Goal: Check status: Check status

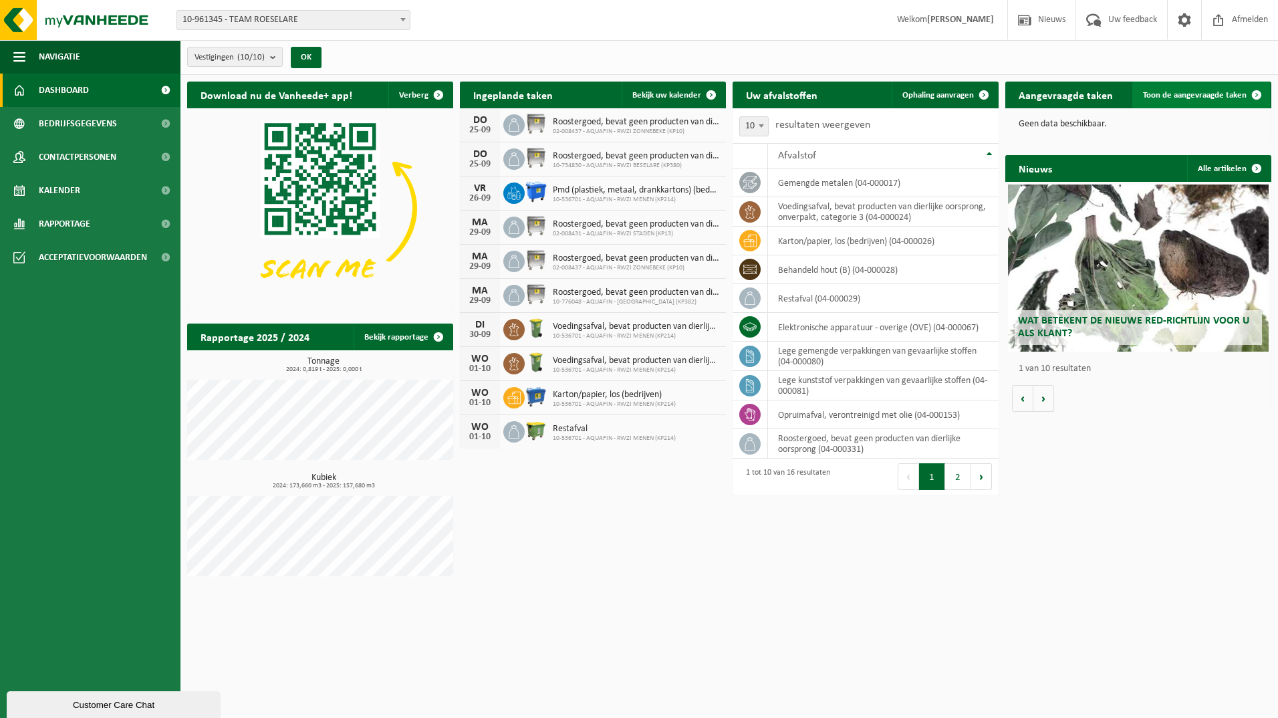
click at [1230, 94] on span "Toon de aangevraagde taken" at bounding box center [1195, 95] width 104 height 9
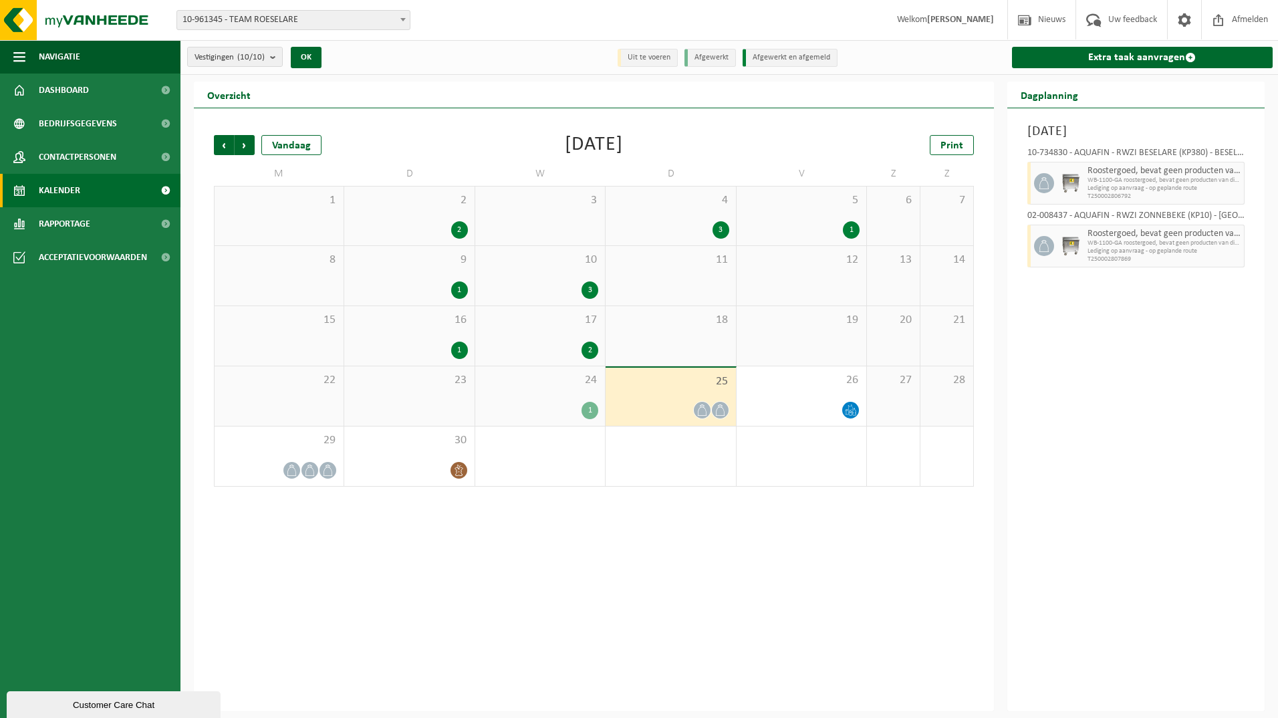
click at [460, 231] on div "2" at bounding box center [459, 229] width 17 height 17
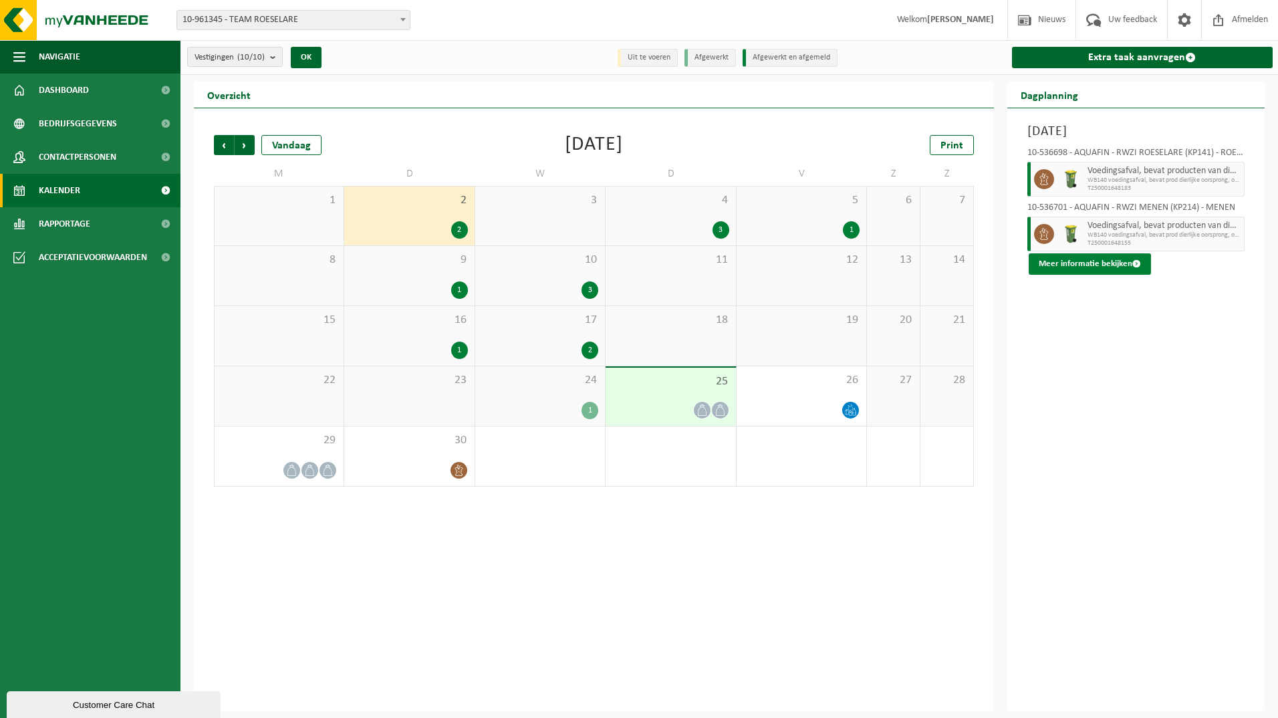
click at [1079, 263] on button "Meer informatie bekijken" at bounding box center [1090, 263] width 122 height 21
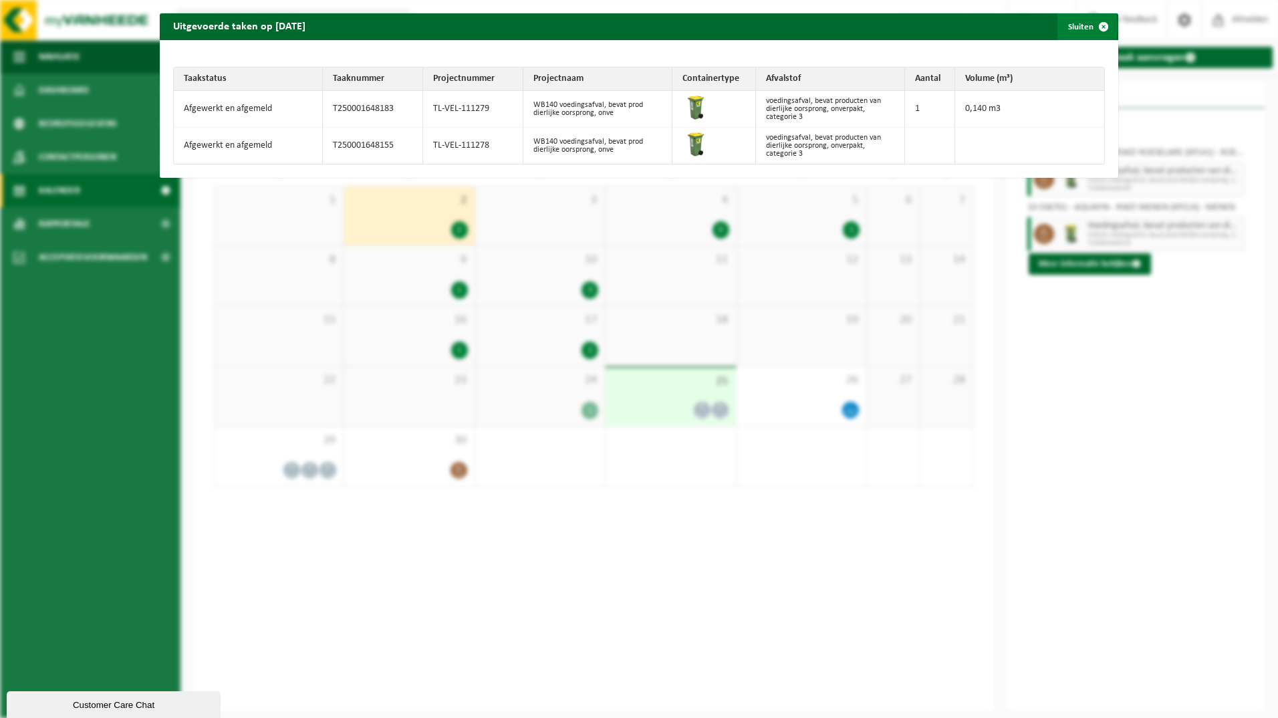
click at [1095, 25] on span "button" at bounding box center [1104, 26] width 27 height 27
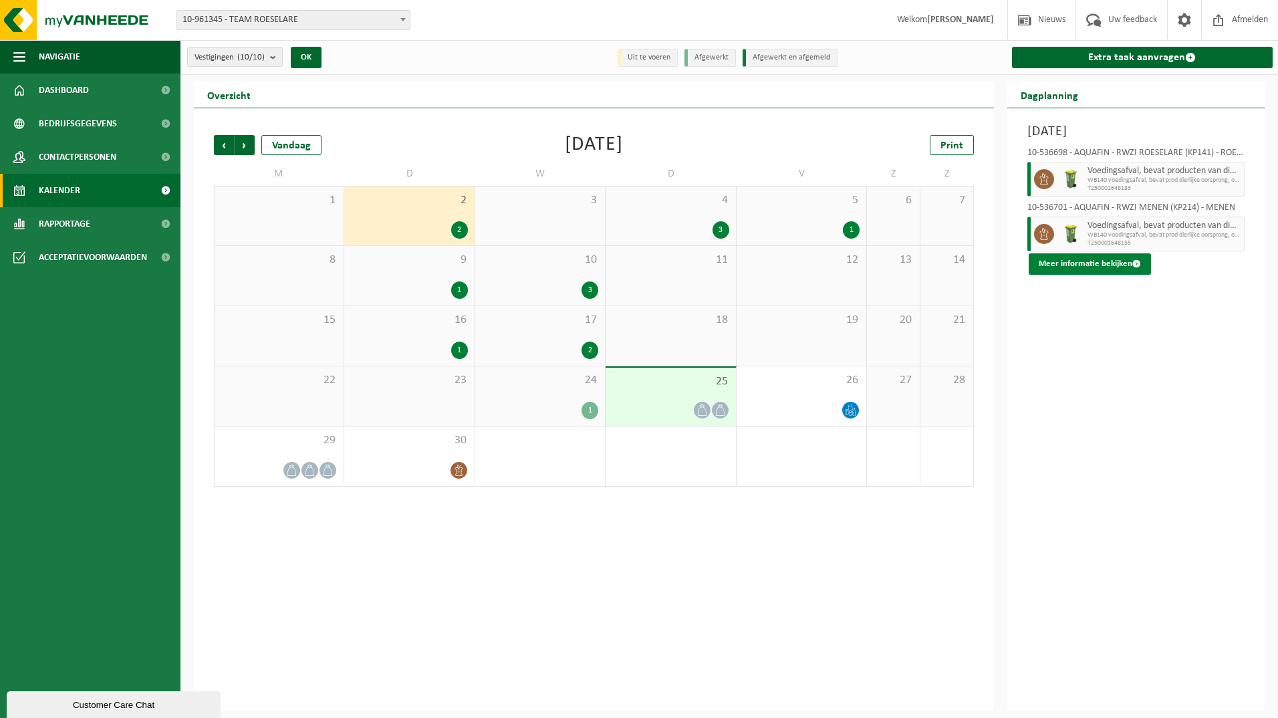
click at [1097, 258] on button "Meer informatie bekijken" at bounding box center [1090, 263] width 122 height 21
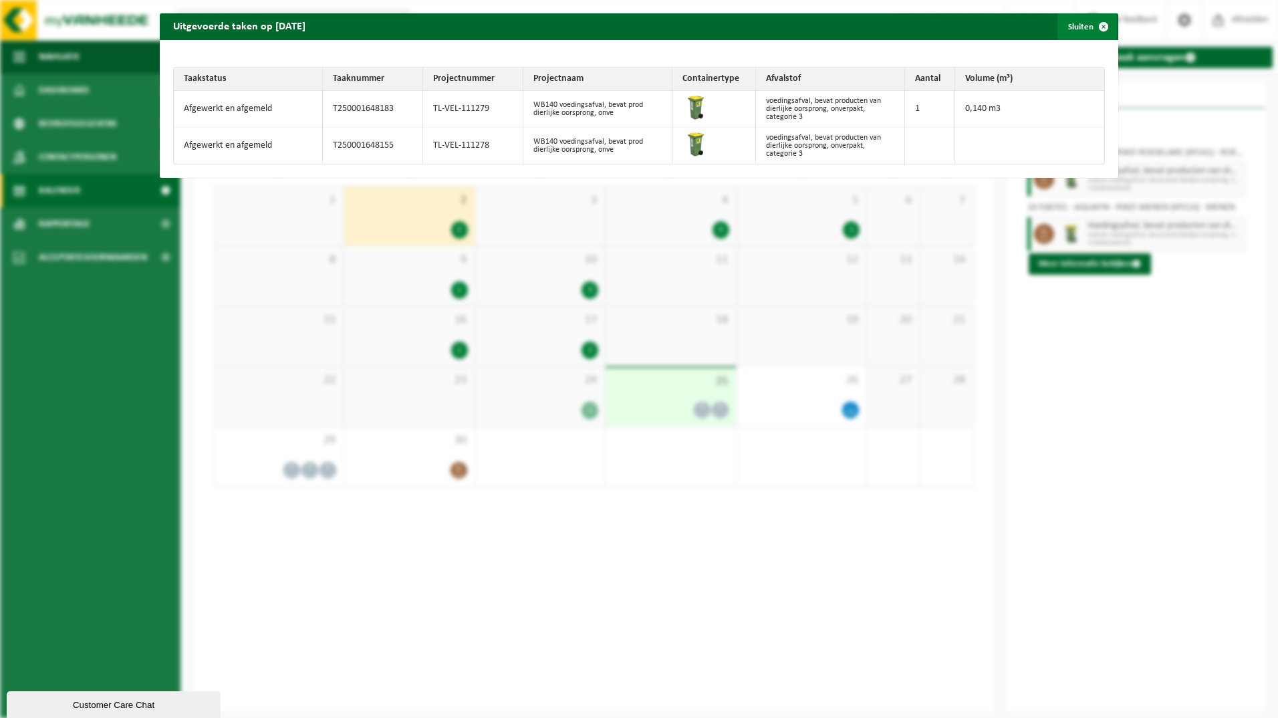
click at [1091, 23] on span "button" at bounding box center [1104, 26] width 27 height 27
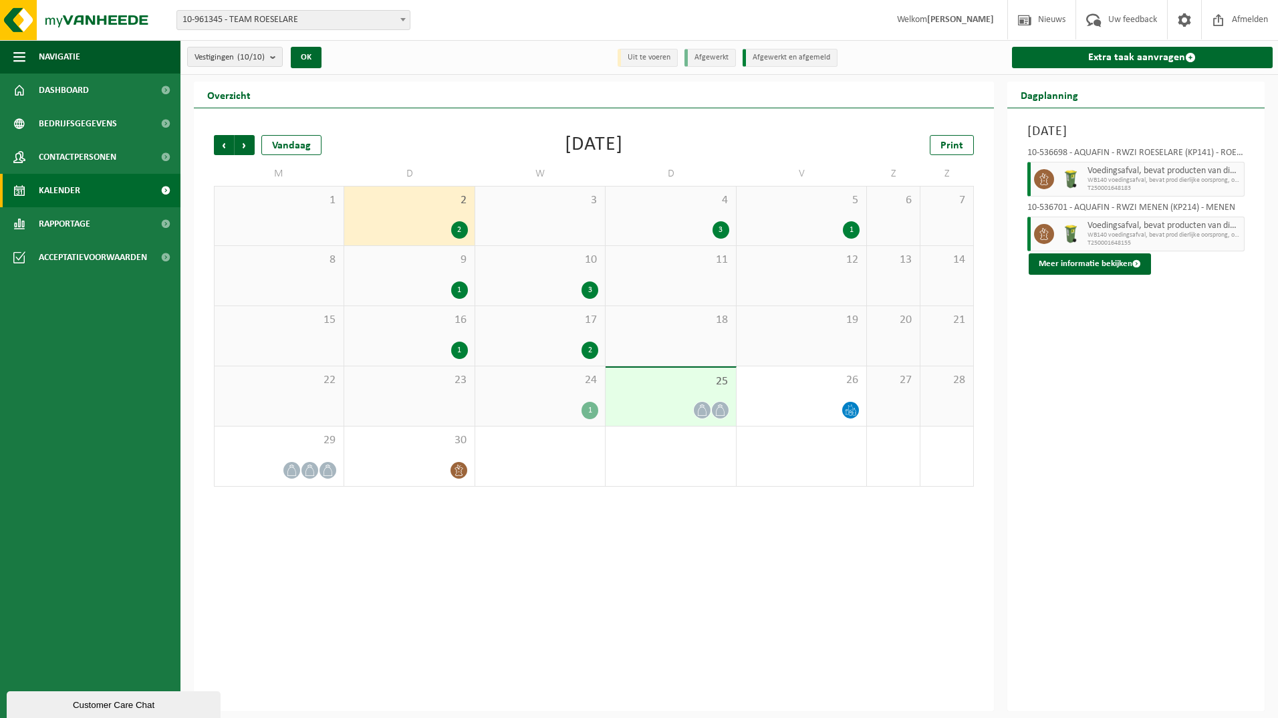
click at [716, 228] on div "3" at bounding box center [721, 229] width 17 height 17
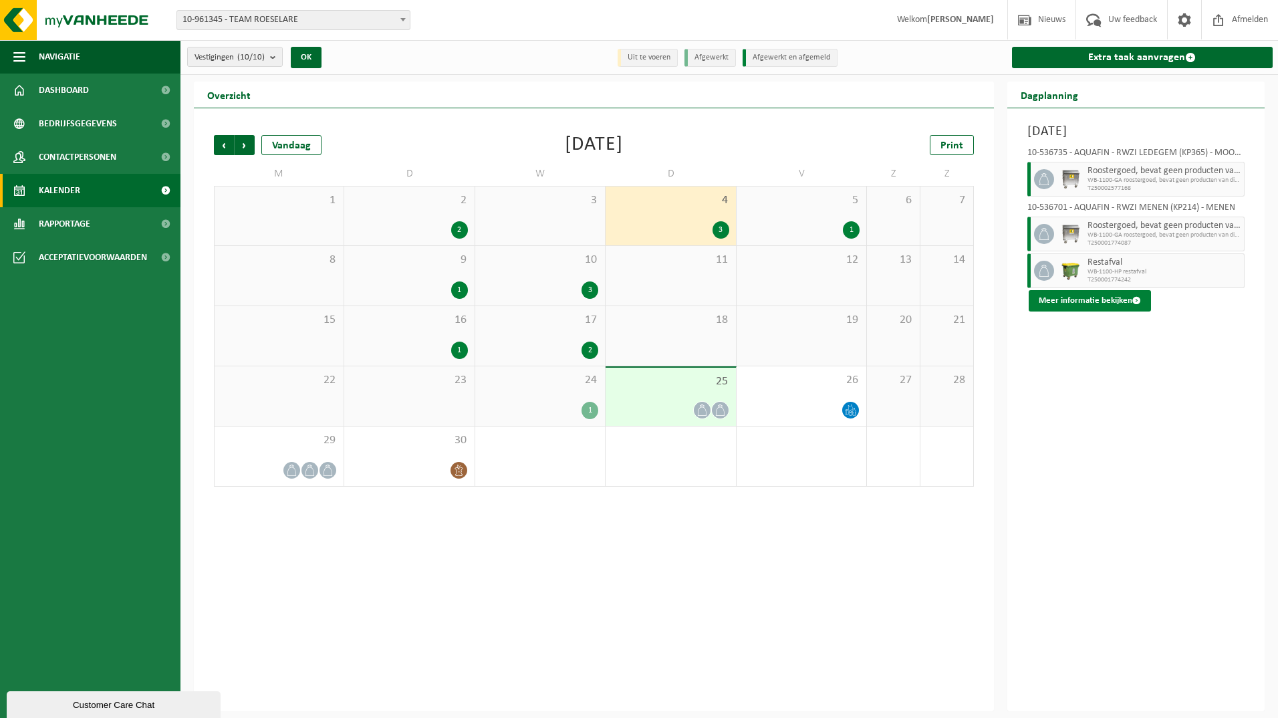
click at [1116, 303] on button "Meer informatie bekijken" at bounding box center [1090, 300] width 122 height 21
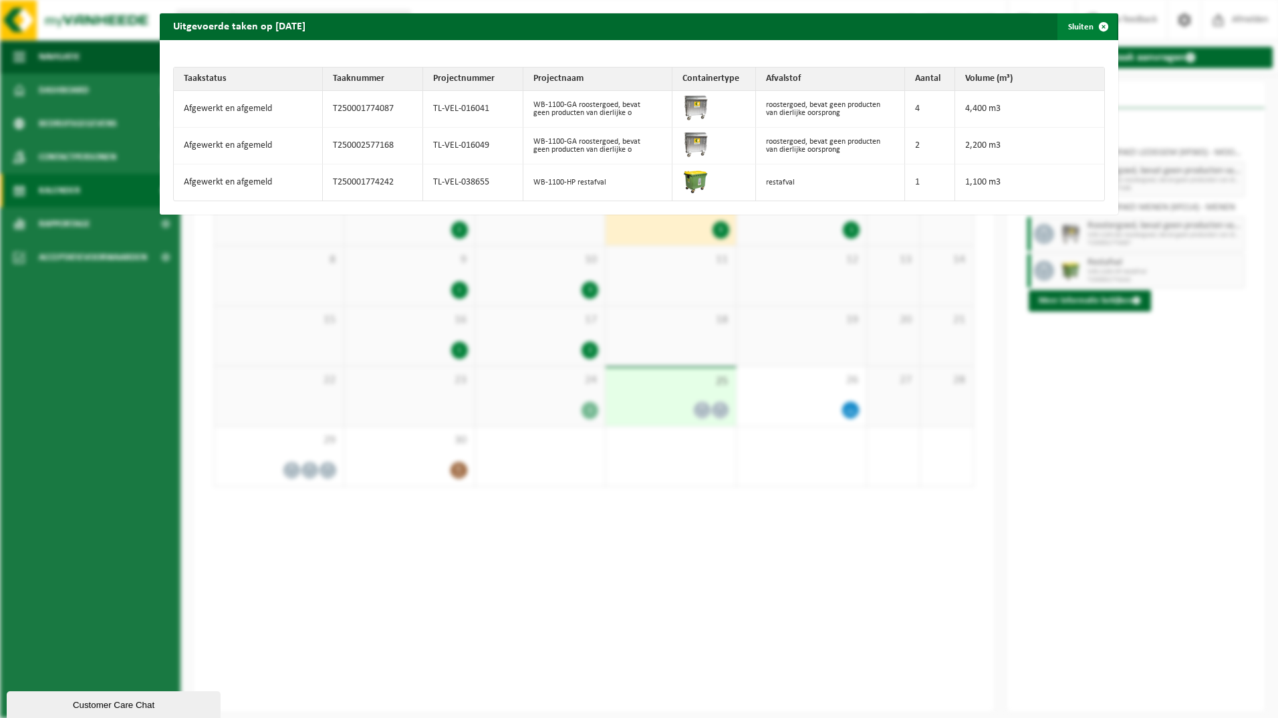
click at [1097, 25] on span "button" at bounding box center [1104, 26] width 27 height 27
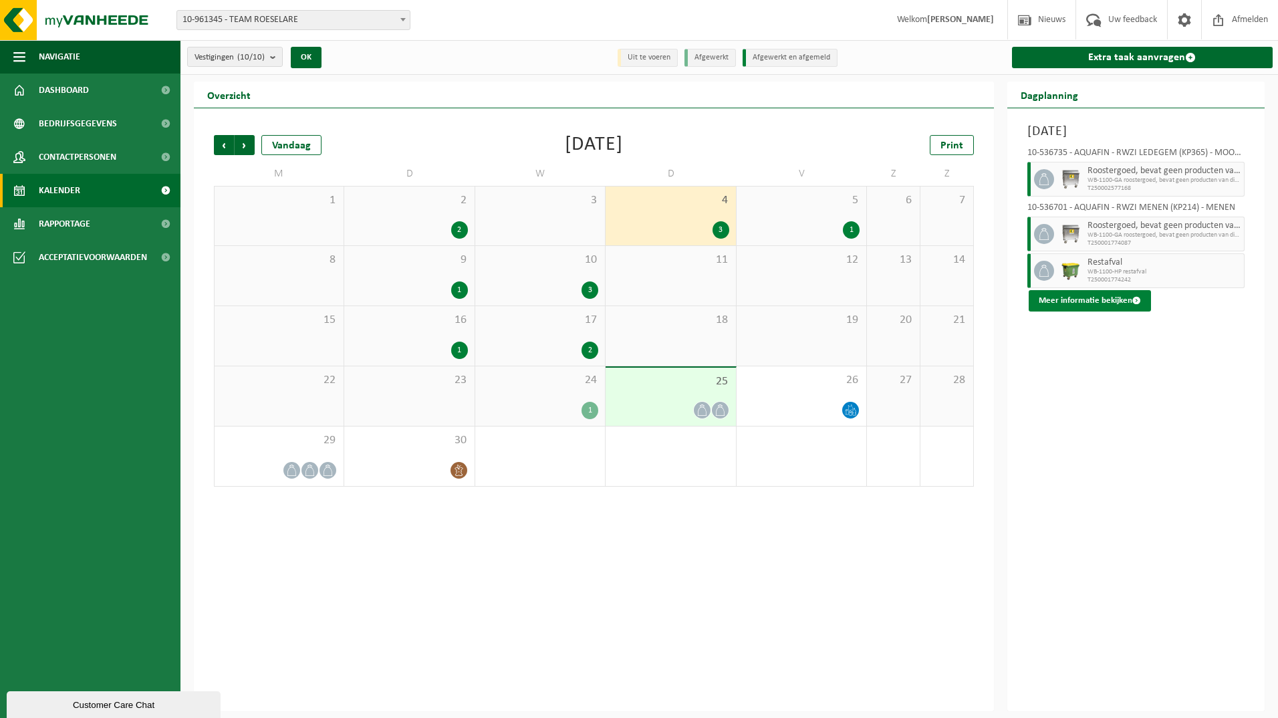
click at [1135, 300] on span at bounding box center [1137, 300] width 9 height 9
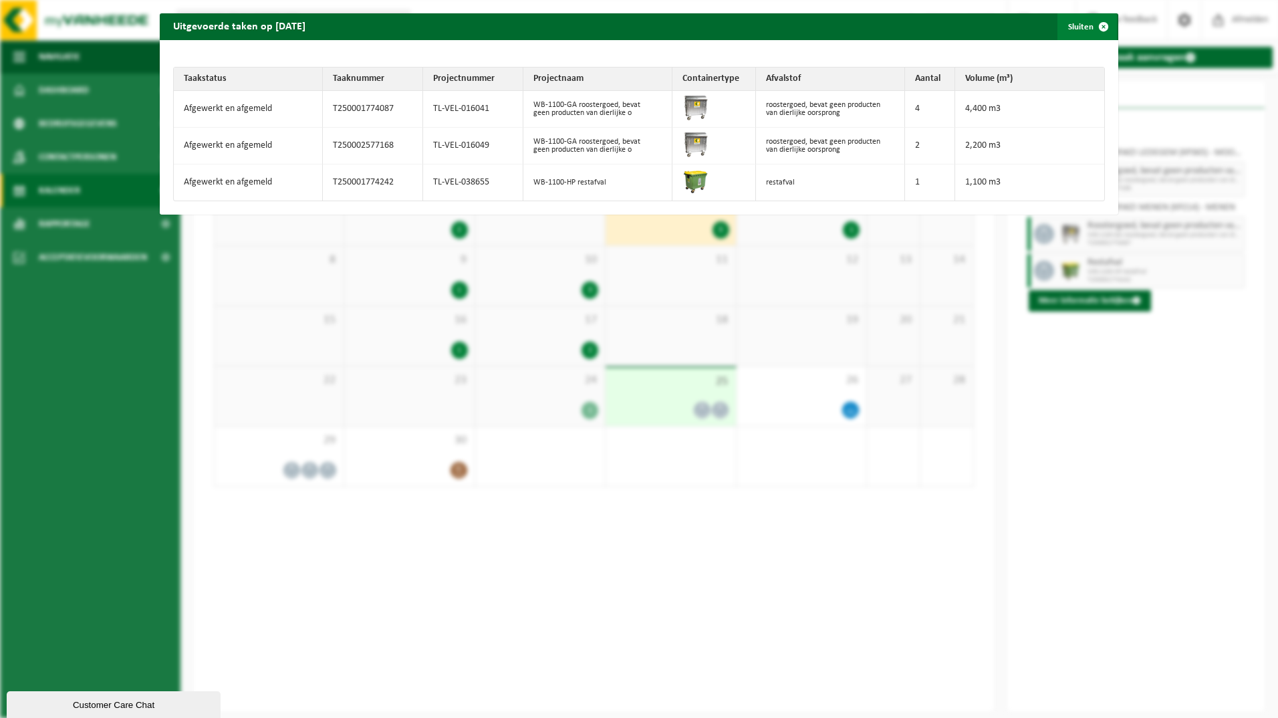
click at [1093, 26] on span "button" at bounding box center [1104, 26] width 27 height 27
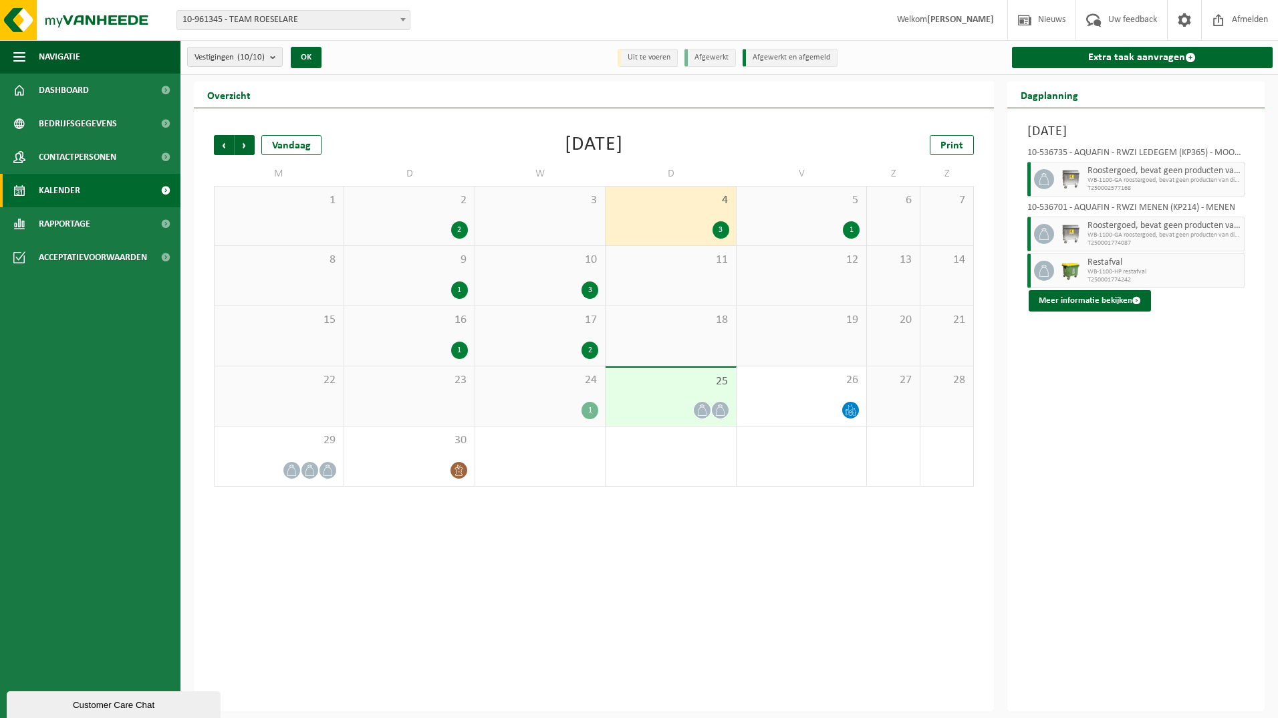
click at [848, 226] on div "1" at bounding box center [851, 229] width 17 height 17
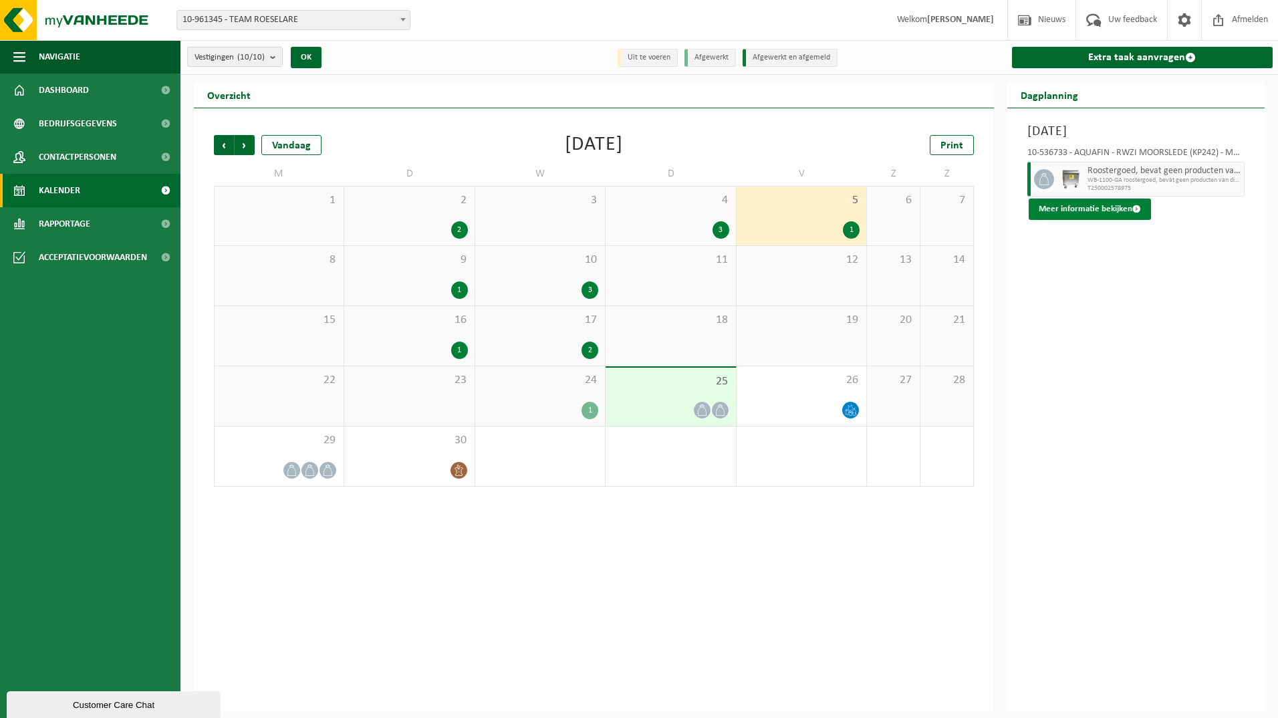
click at [1115, 210] on button "Meer informatie bekijken" at bounding box center [1090, 209] width 122 height 21
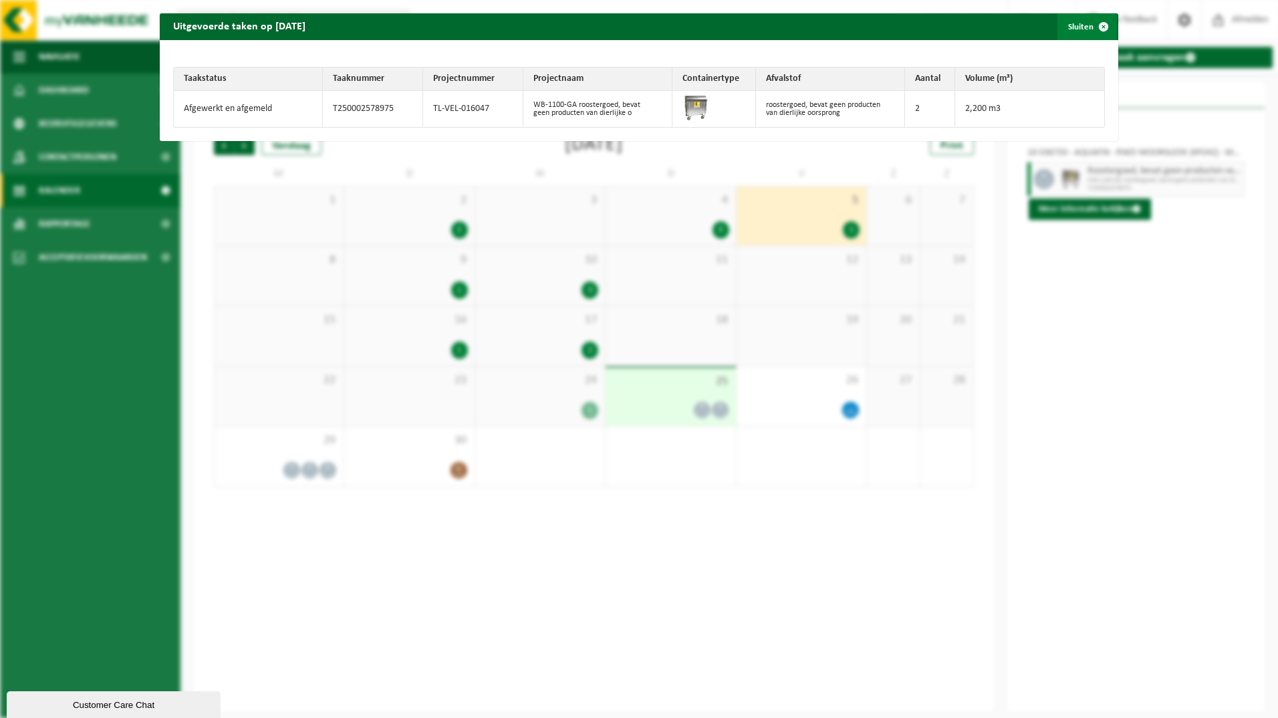
click at [1093, 31] on span "button" at bounding box center [1104, 26] width 27 height 27
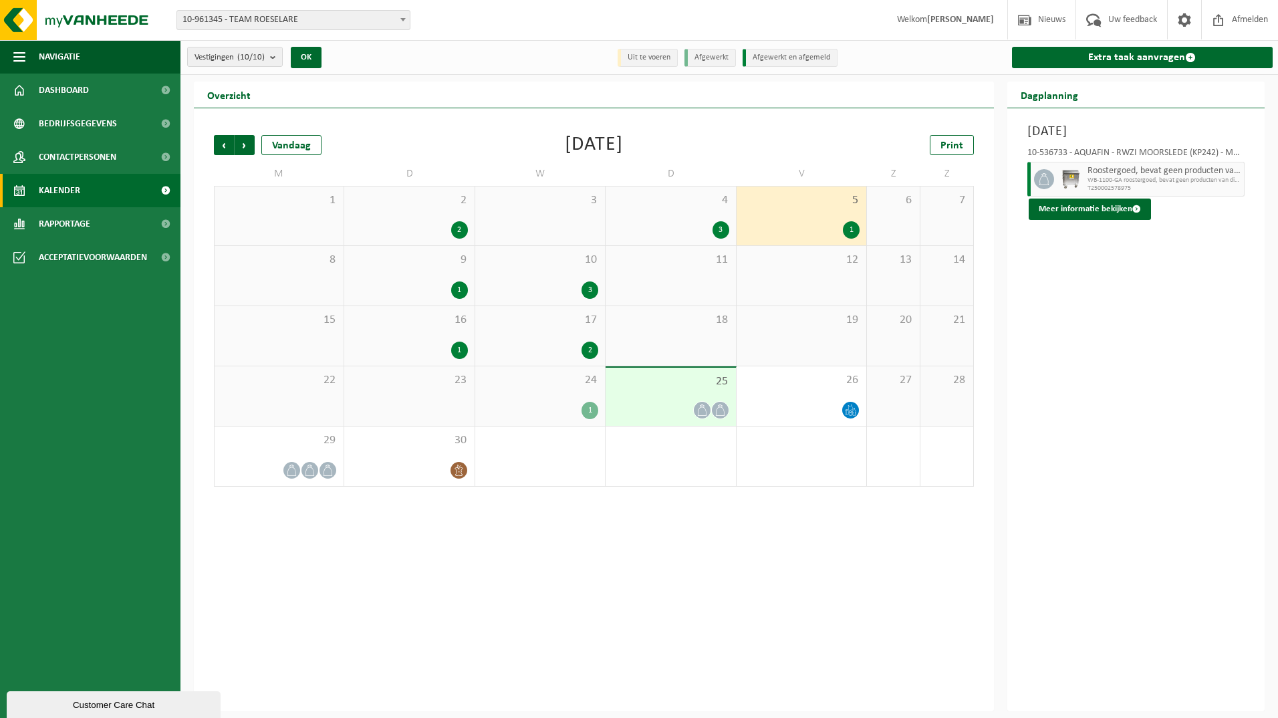
click at [457, 287] on div "1" at bounding box center [459, 289] width 17 height 17
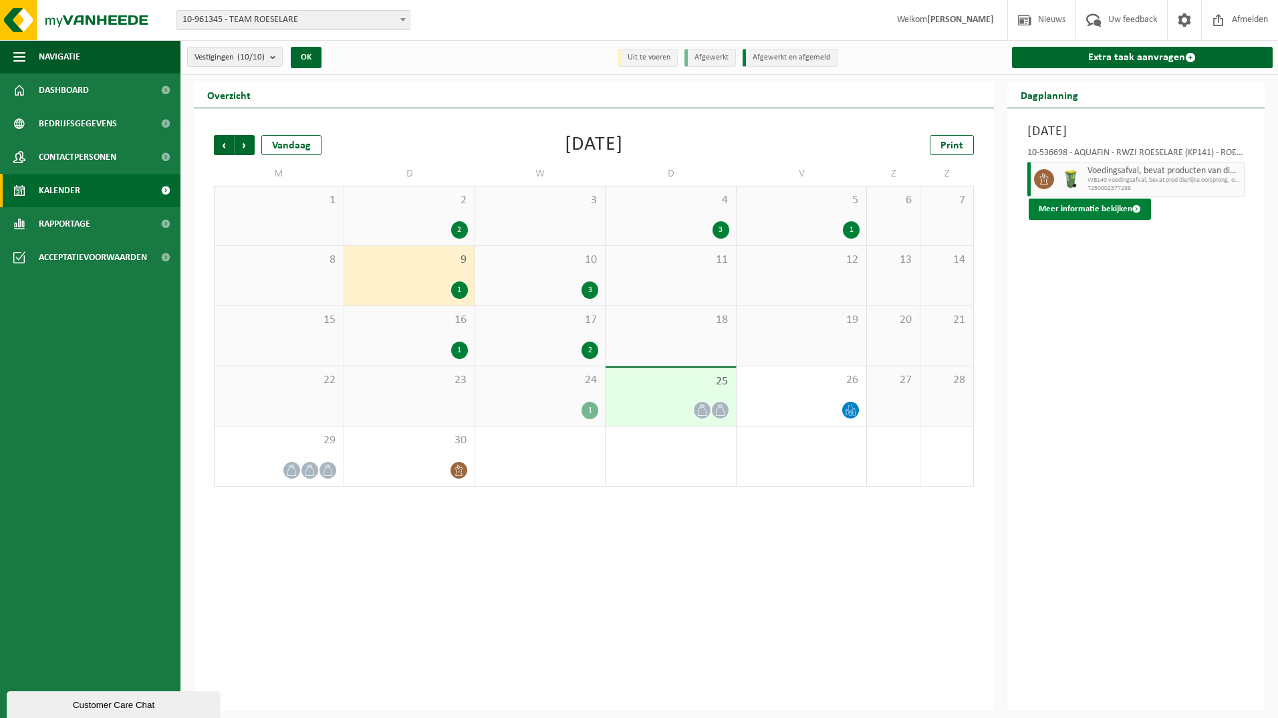
click at [1099, 207] on button "Meer informatie bekijken" at bounding box center [1090, 209] width 122 height 21
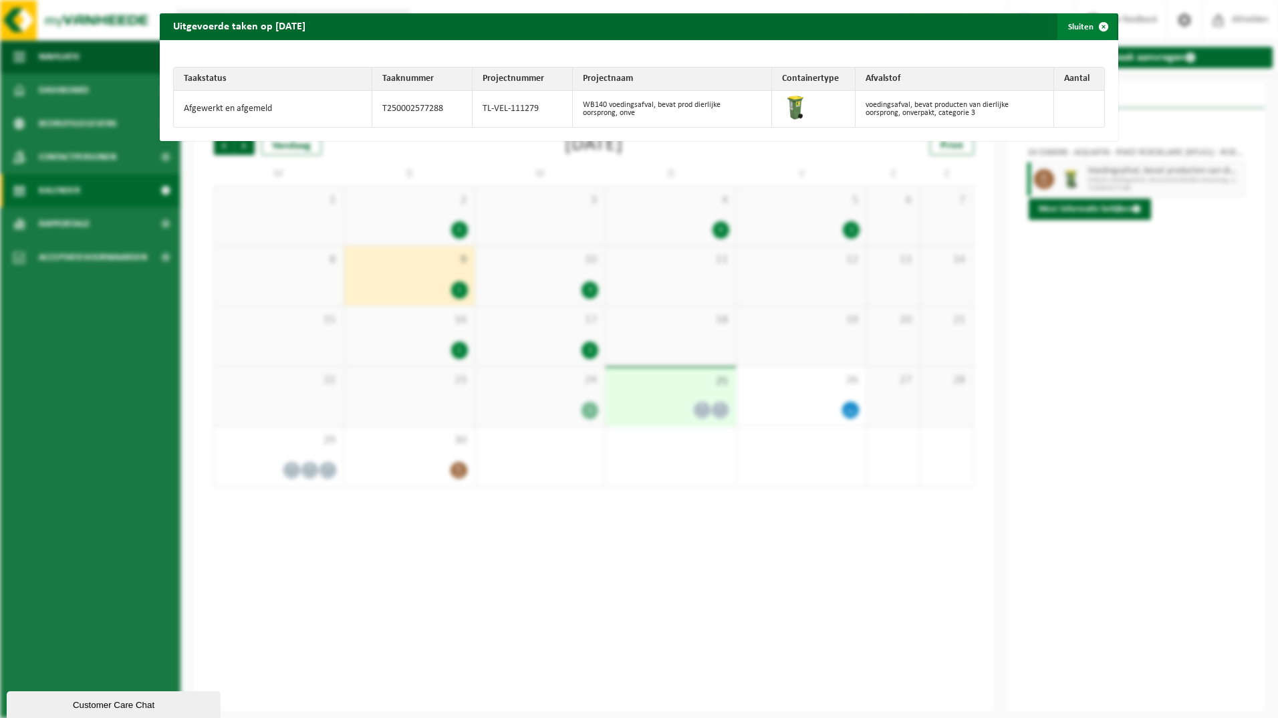
click at [1098, 21] on span "button" at bounding box center [1104, 26] width 27 height 27
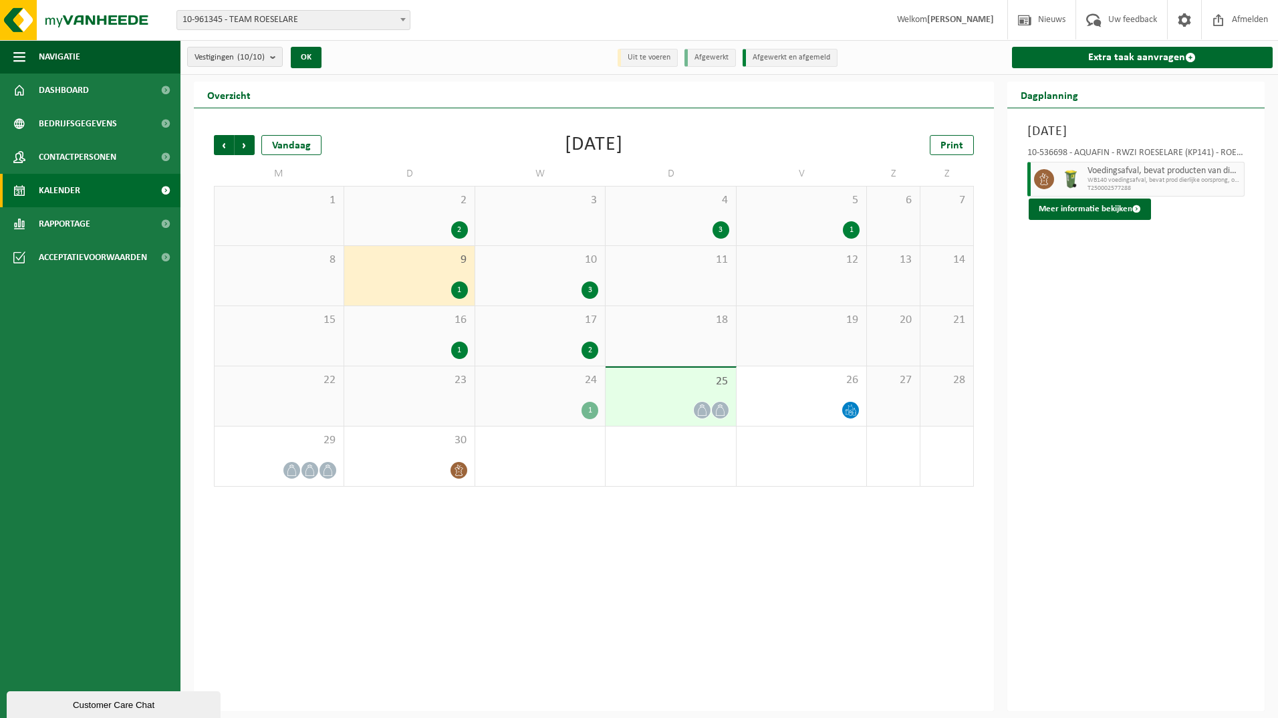
click at [852, 227] on div "1" at bounding box center [851, 229] width 17 height 17
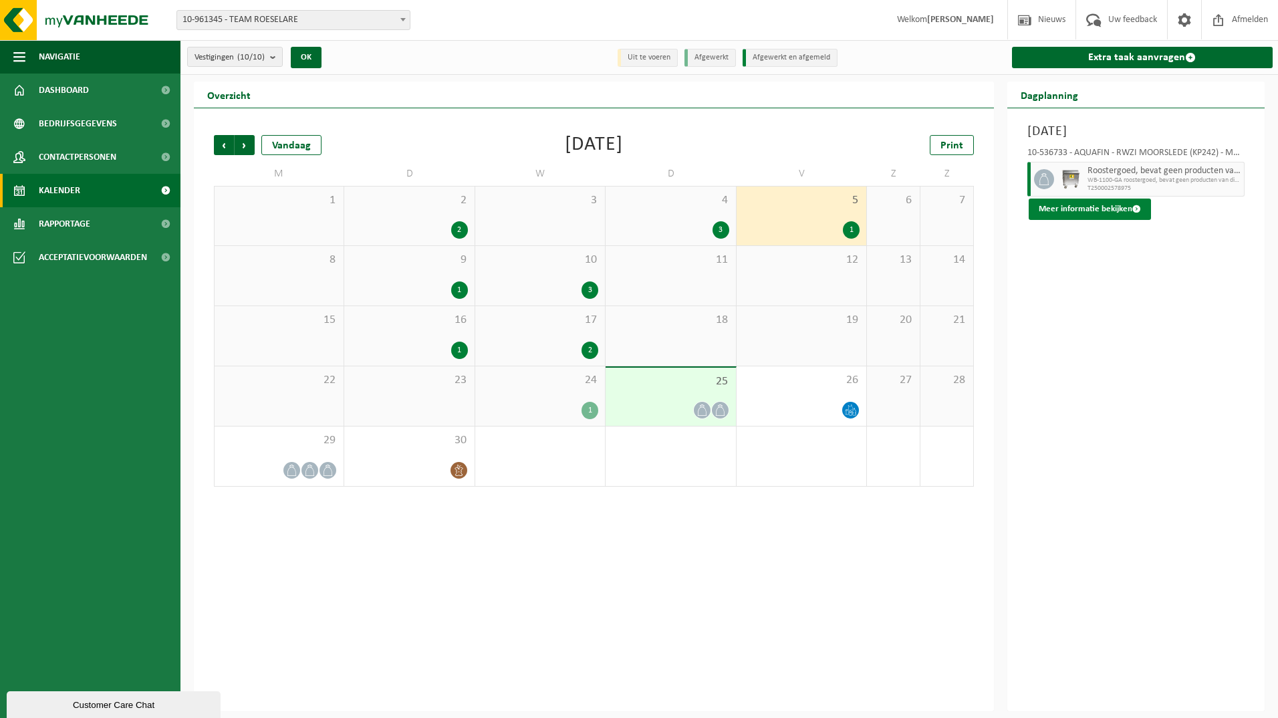
click at [1135, 209] on span at bounding box center [1137, 209] width 9 height 9
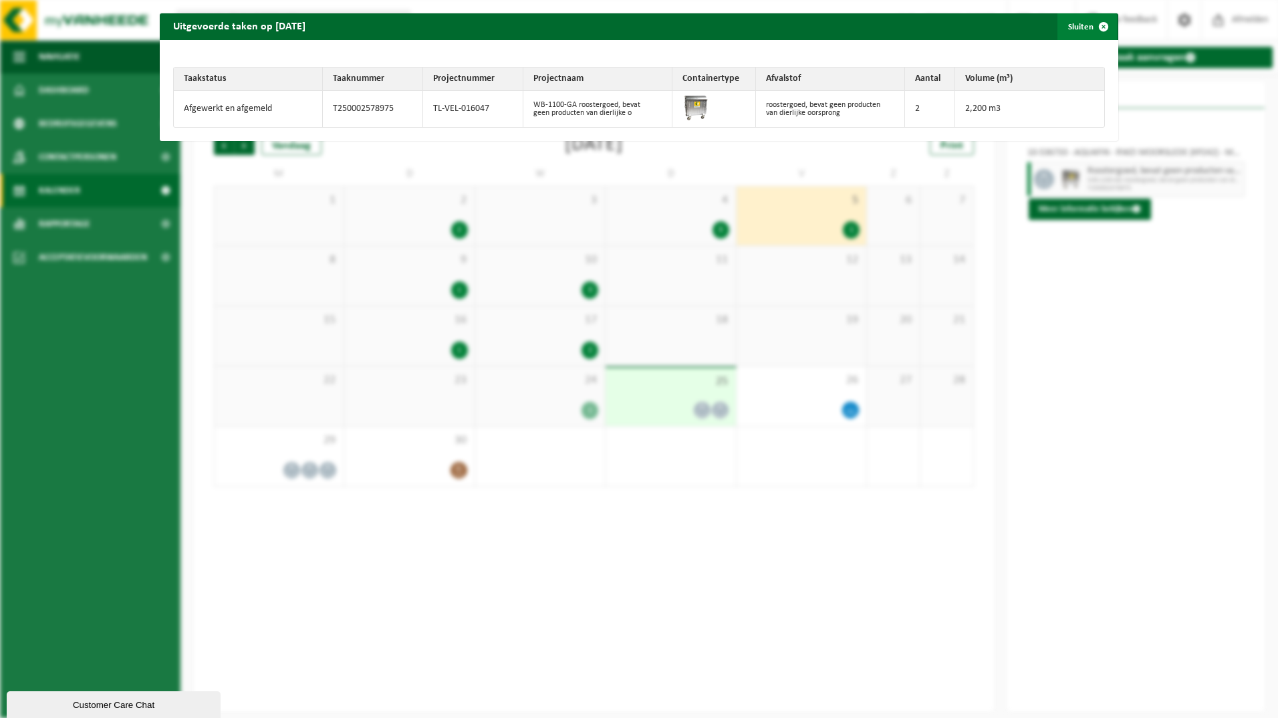
click at [1096, 25] on span "button" at bounding box center [1104, 26] width 27 height 27
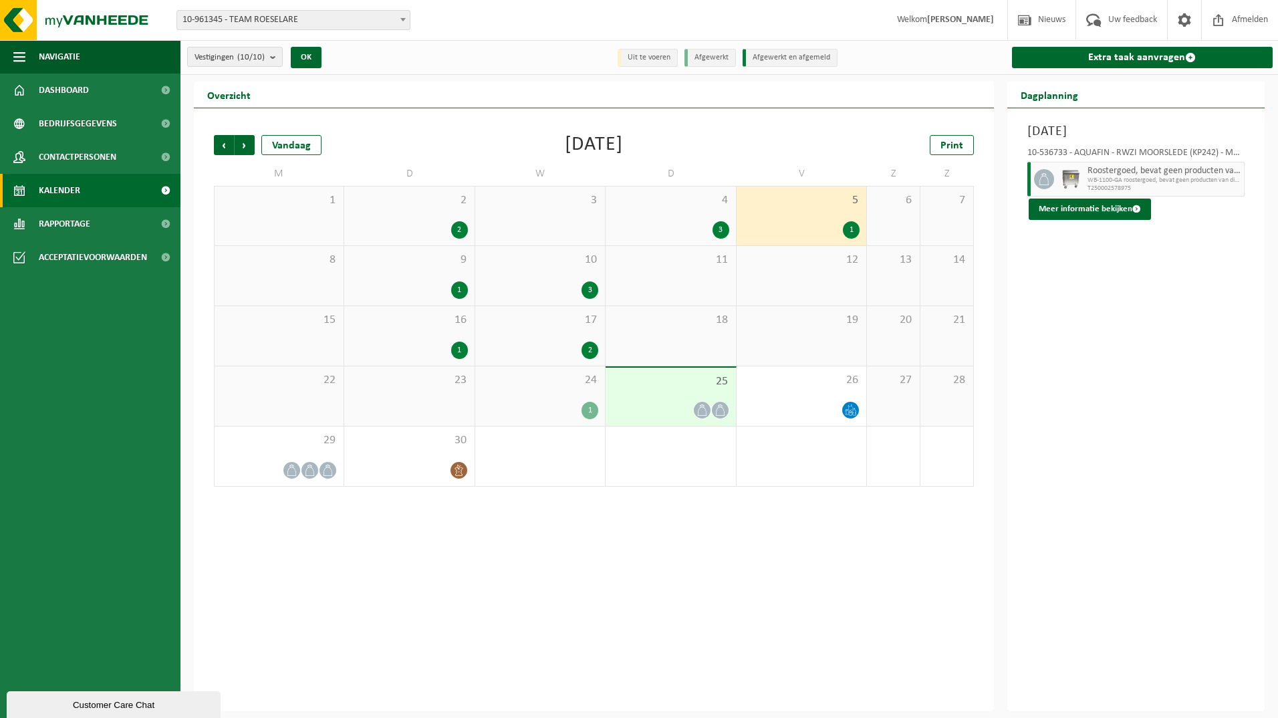
click at [449, 272] on div "9 1" at bounding box center [409, 276] width 130 height 60
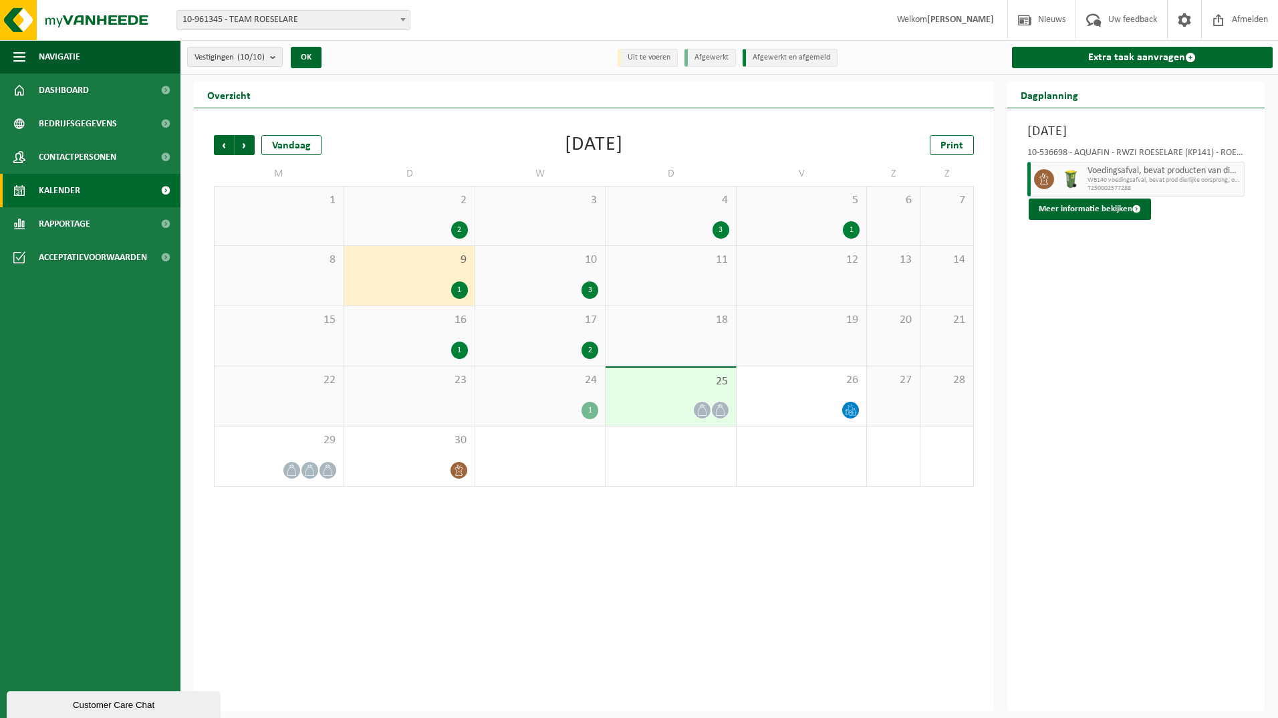
click at [591, 290] on div "3" at bounding box center [590, 289] width 17 height 17
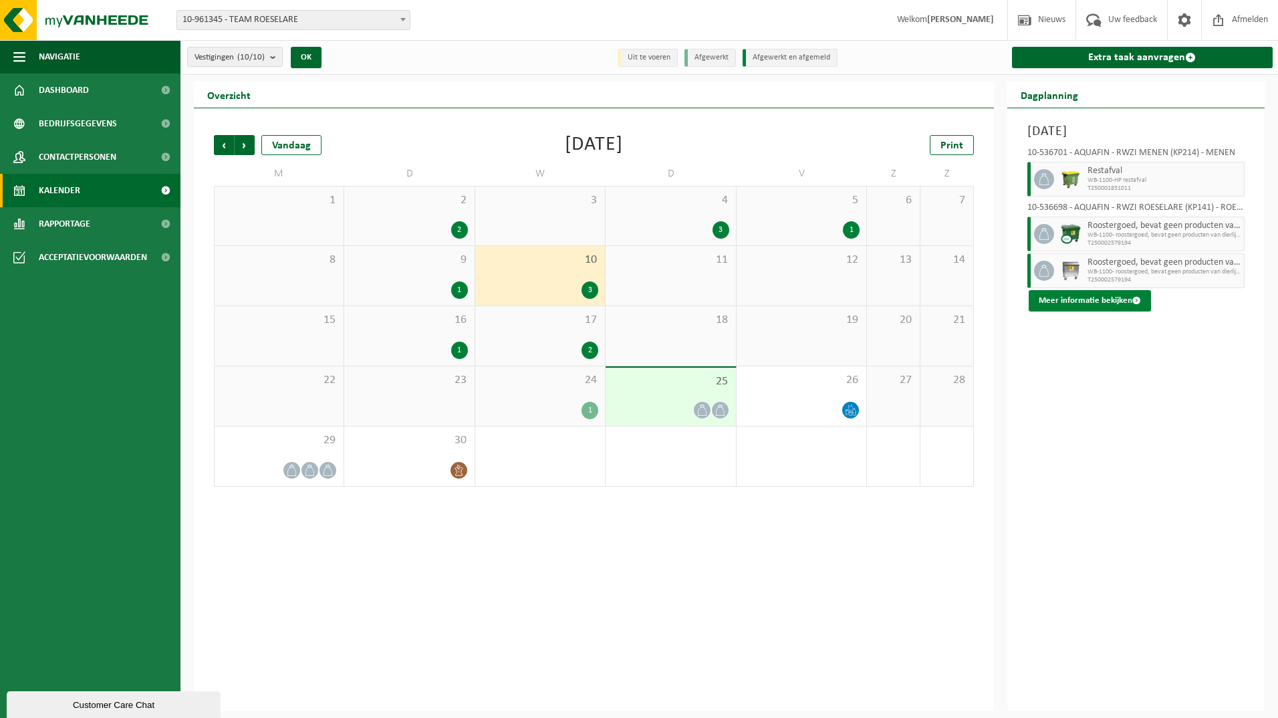
click at [1121, 294] on button "Meer informatie bekijken" at bounding box center [1090, 300] width 122 height 21
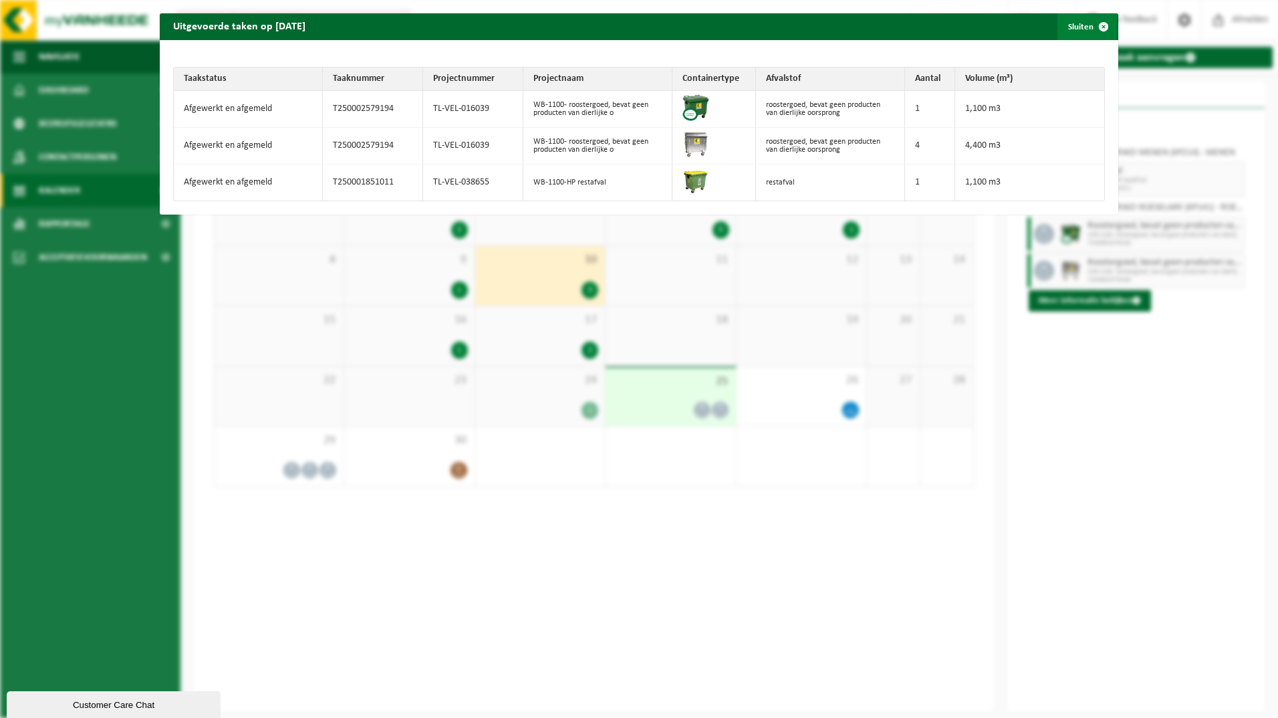
click at [1092, 27] on span "button" at bounding box center [1104, 26] width 27 height 27
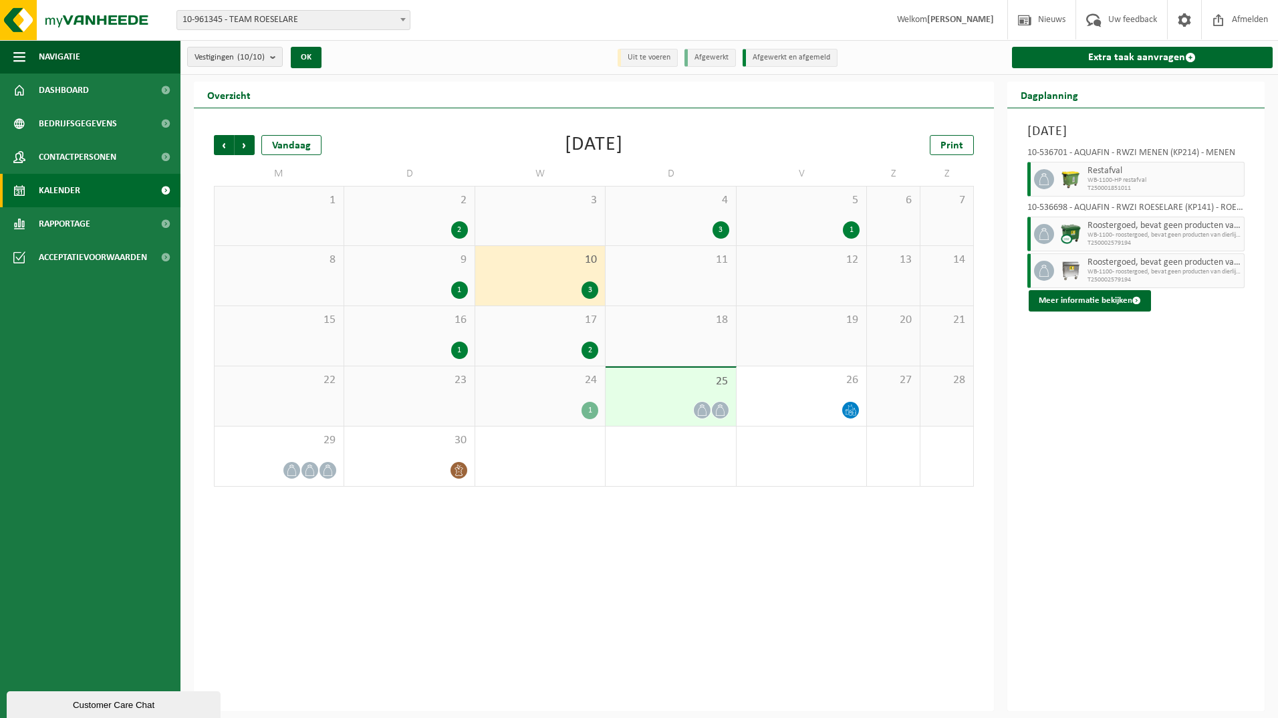
click at [457, 348] on div "1" at bounding box center [459, 350] width 17 height 17
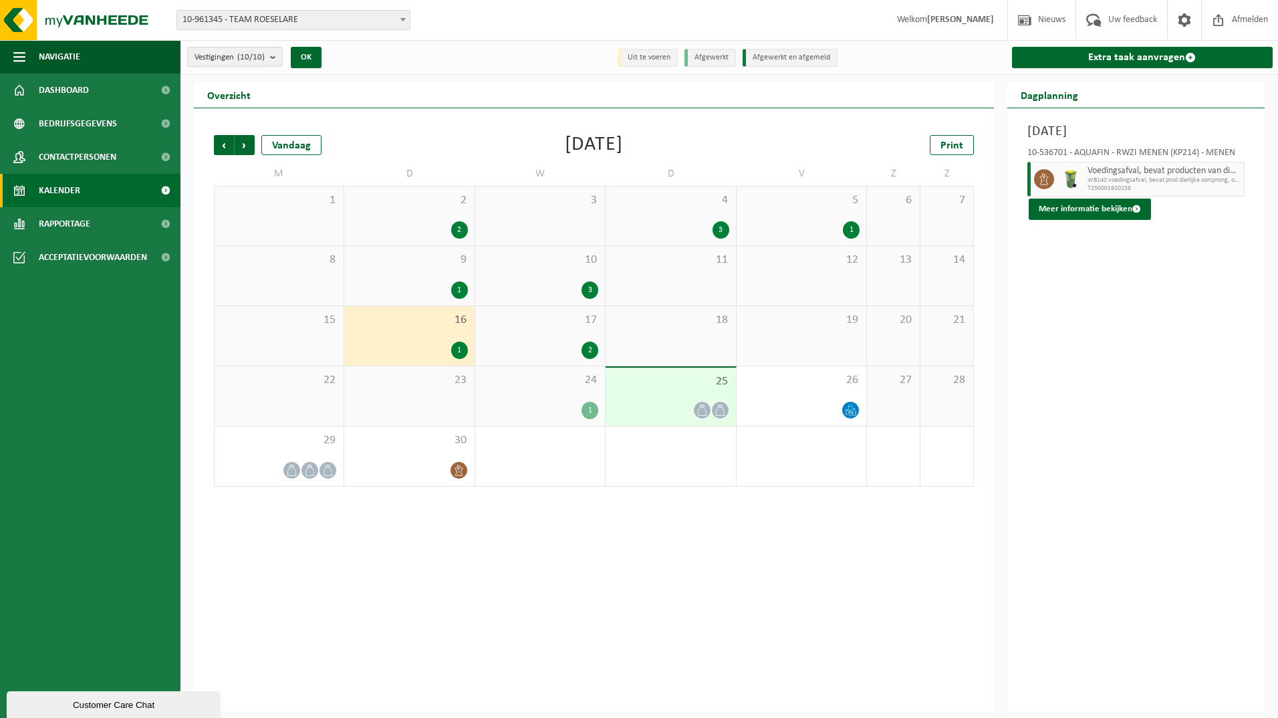
click at [590, 352] on div "2" at bounding box center [590, 350] width 17 height 17
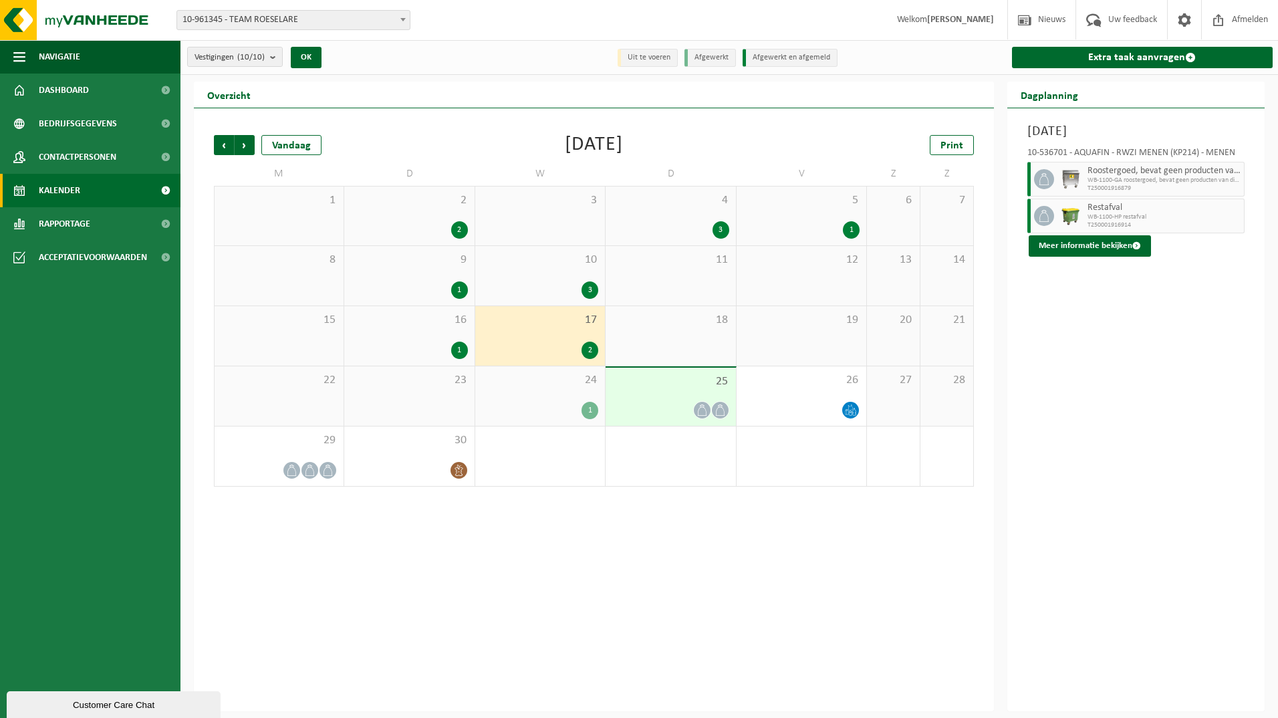
click at [592, 411] on div "1" at bounding box center [590, 410] width 17 height 17
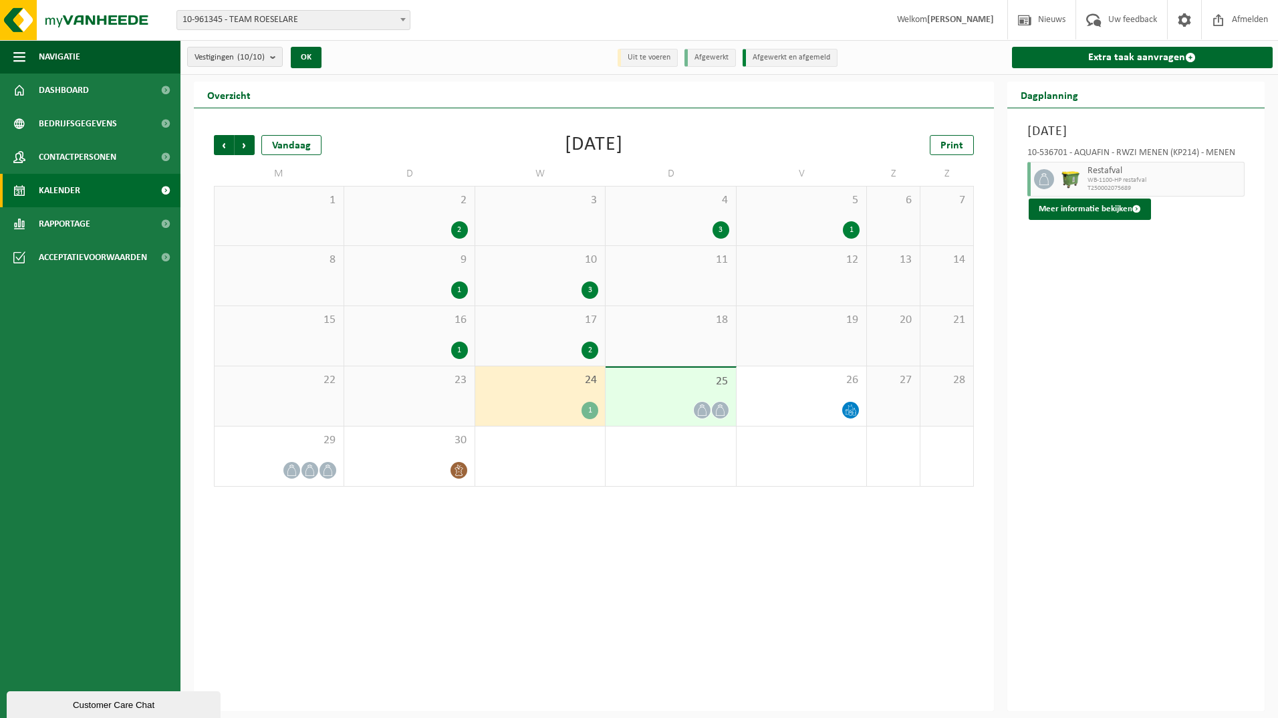
click at [701, 407] on icon at bounding box center [702, 410] width 9 height 11
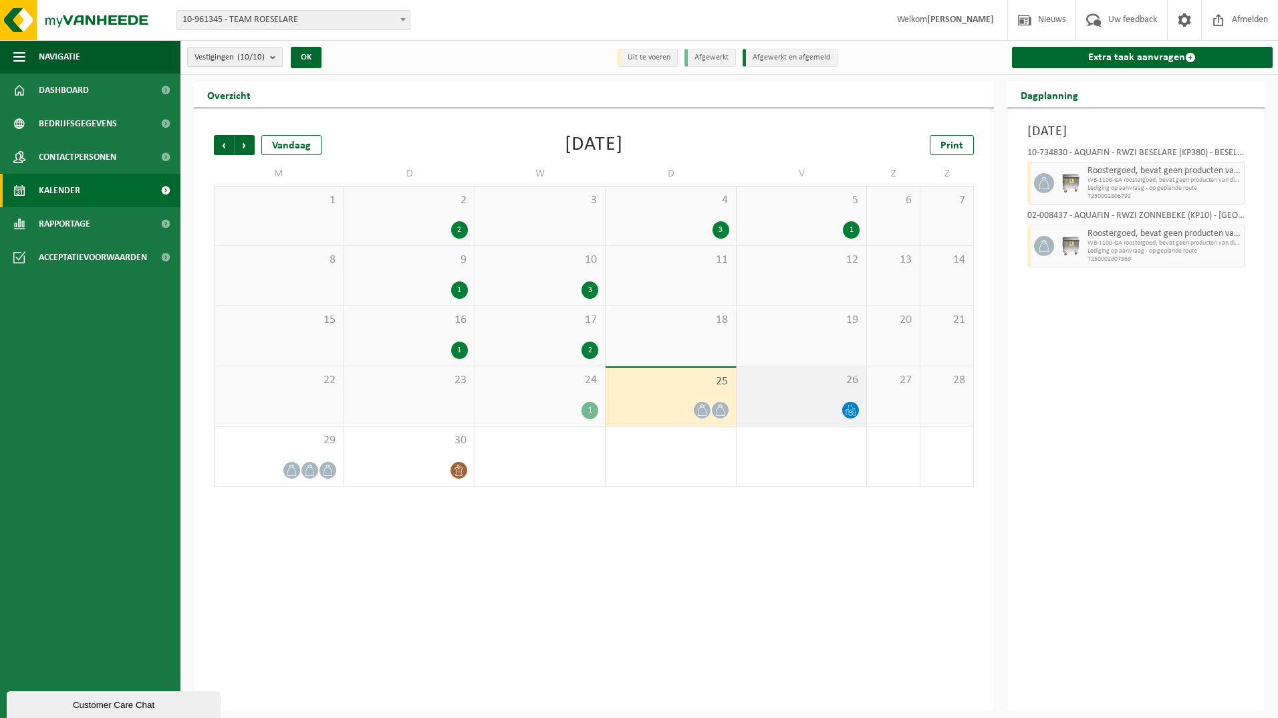
click at [850, 411] on icon at bounding box center [850, 410] width 11 height 11
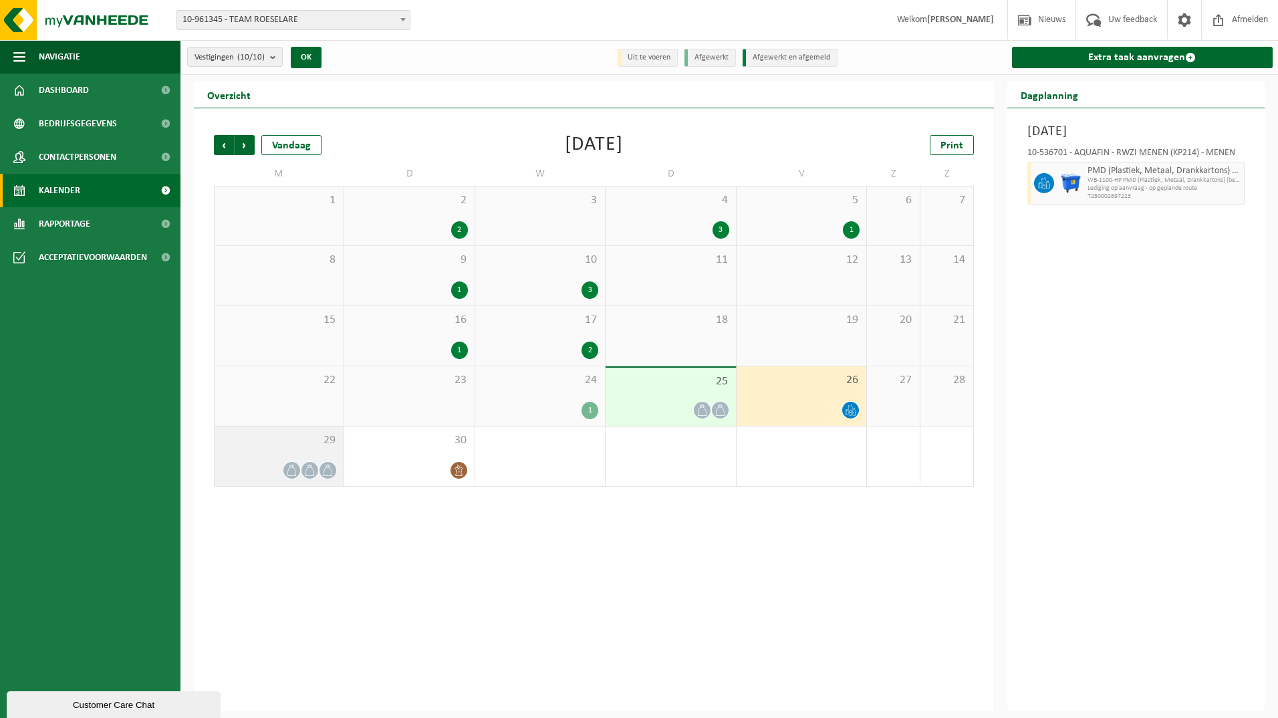
click at [318, 466] on span at bounding box center [310, 470] width 17 height 17
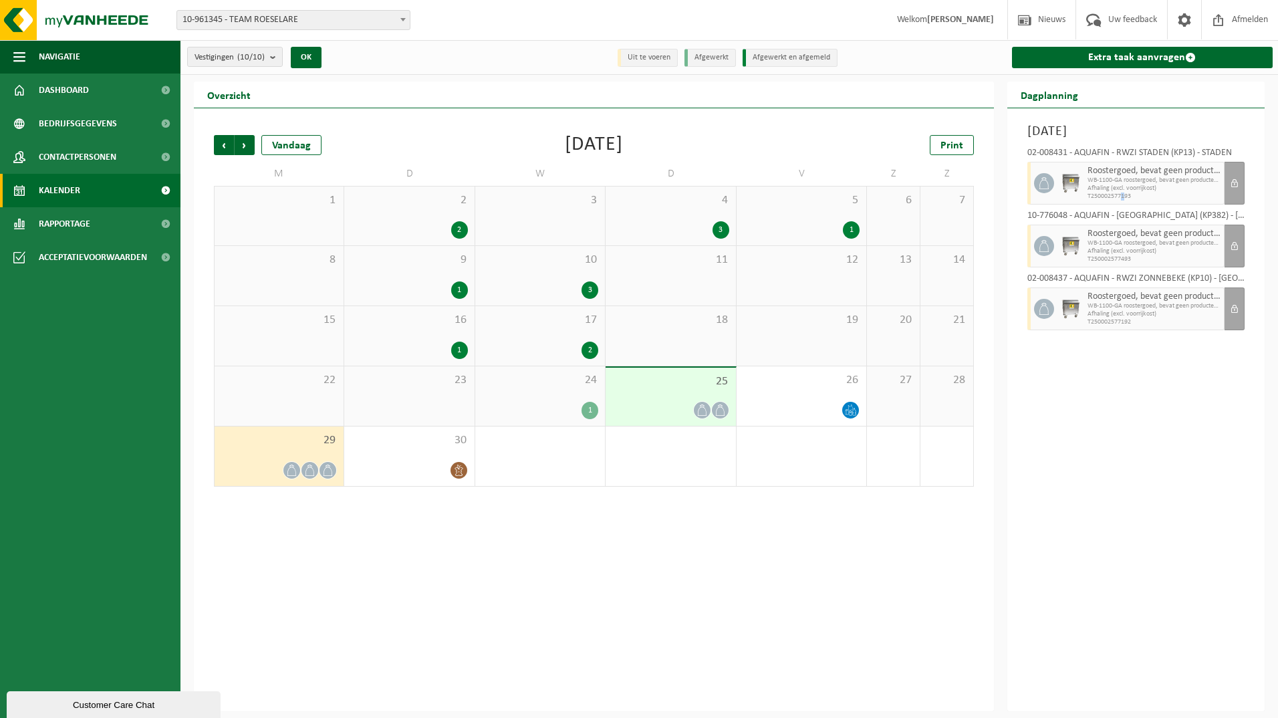
click at [1123, 197] on span "T250002577193" at bounding box center [1155, 197] width 134 height 8
click at [1122, 199] on span "T250002577193" at bounding box center [1155, 197] width 134 height 8
click at [1124, 366] on div "[DATE] 02-008431 - AQUAFIN - RWZI STADEN (KP13) - STADEN Roostergoed, bevat gee…" at bounding box center [1137, 409] width 258 height 603
click at [457, 469] on icon at bounding box center [458, 470] width 11 height 11
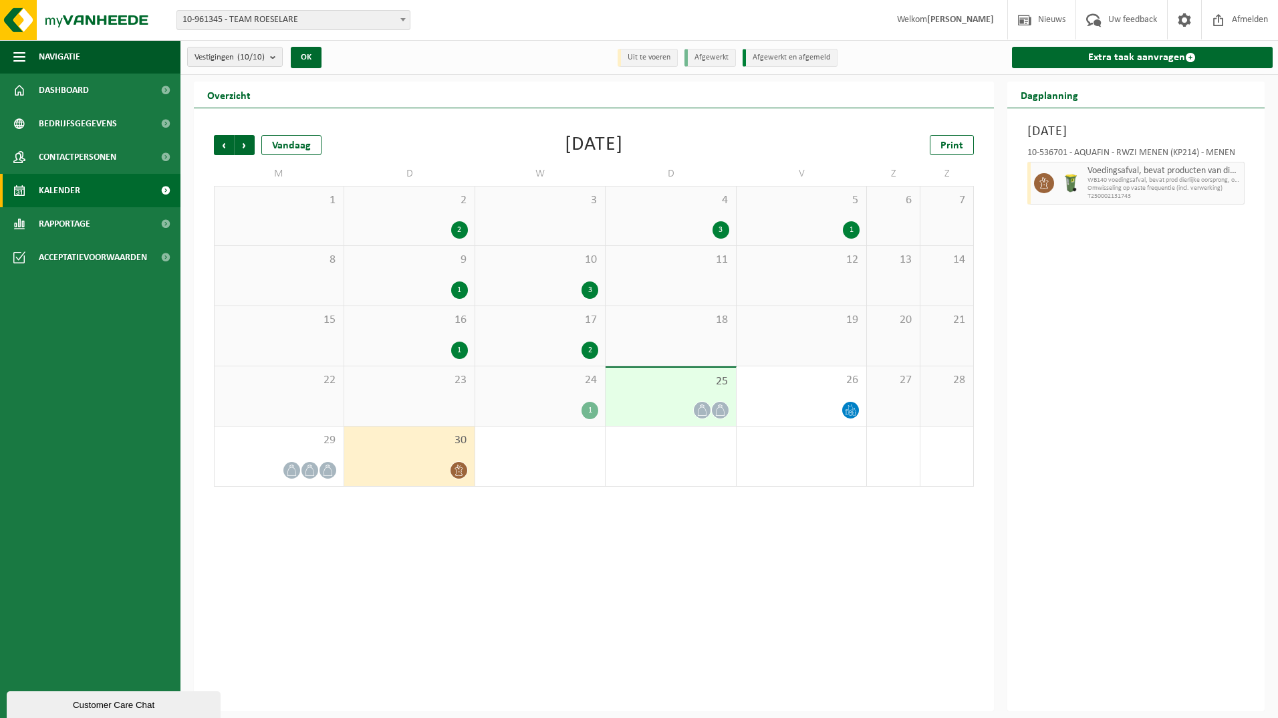
click at [457, 229] on div "2" at bounding box center [459, 229] width 17 height 17
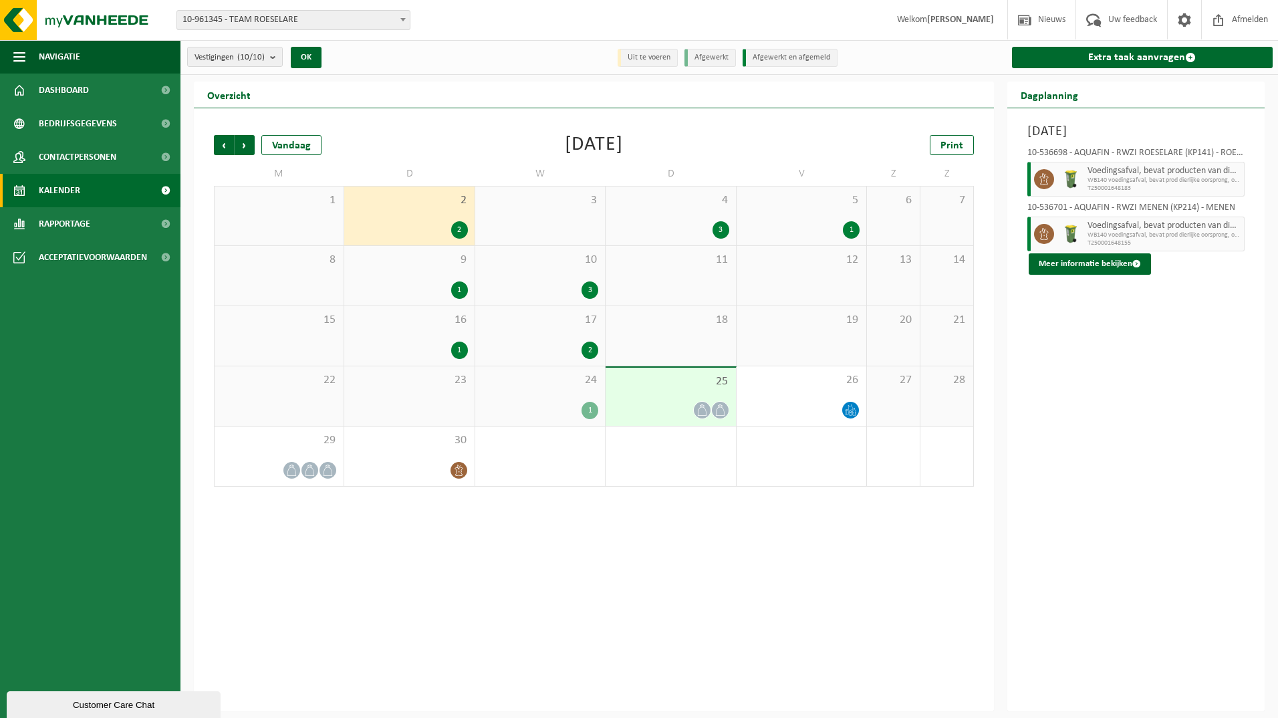
click at [717, 226] on div "3" at bounding box center [721, 229] width 17 height 17
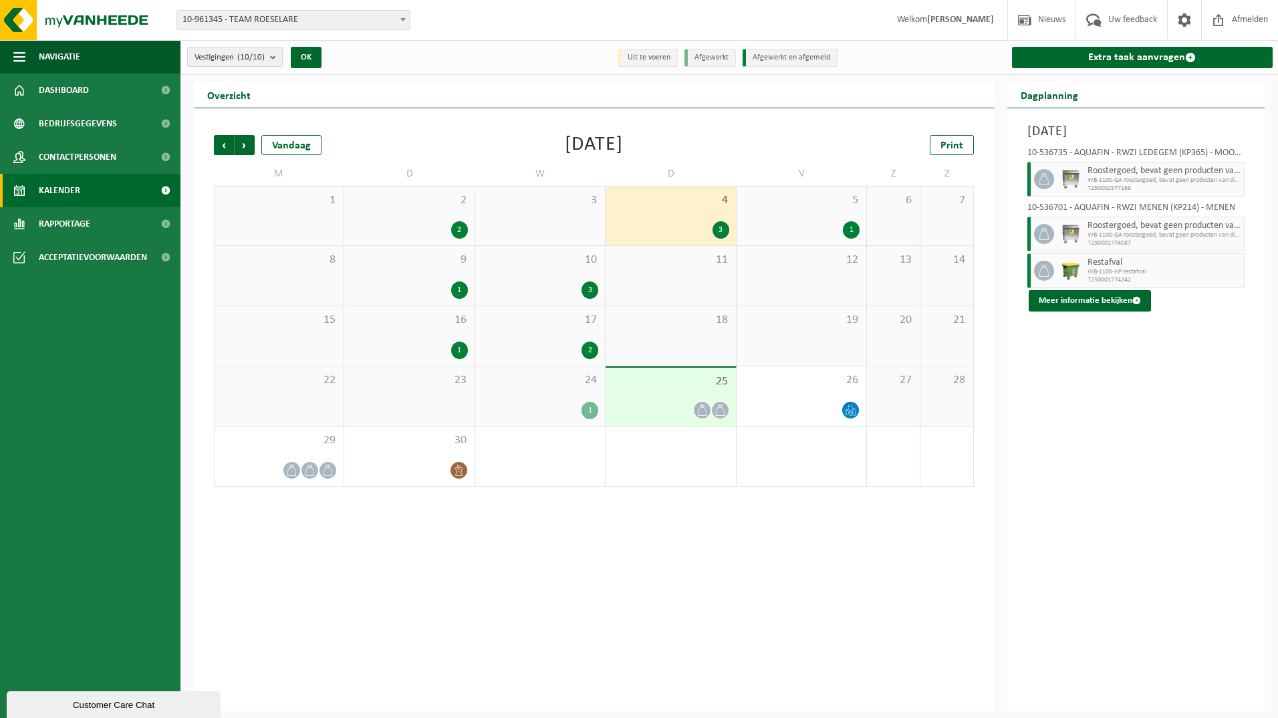
click at [851, 223] on div "1" at bounding box center [851, 229] width 17 height 17
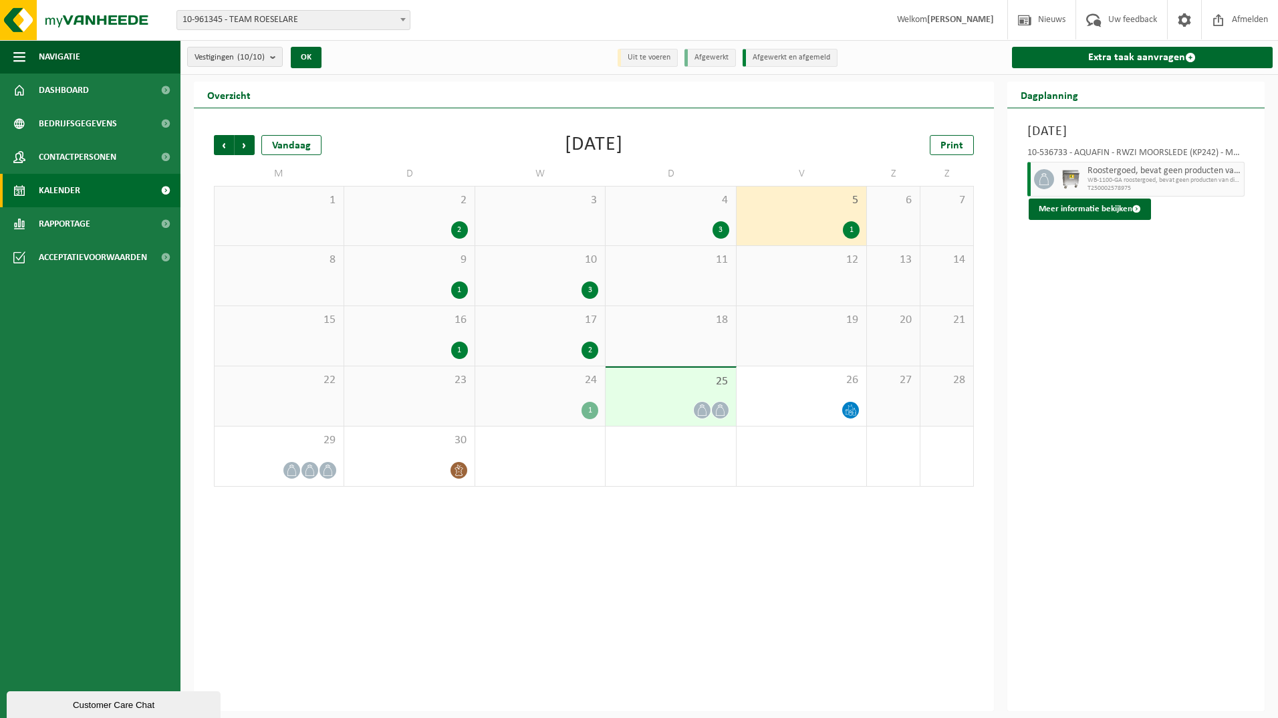
click at [465, 290] on div "1" at bounding box center [459, 289] width 17 height 17
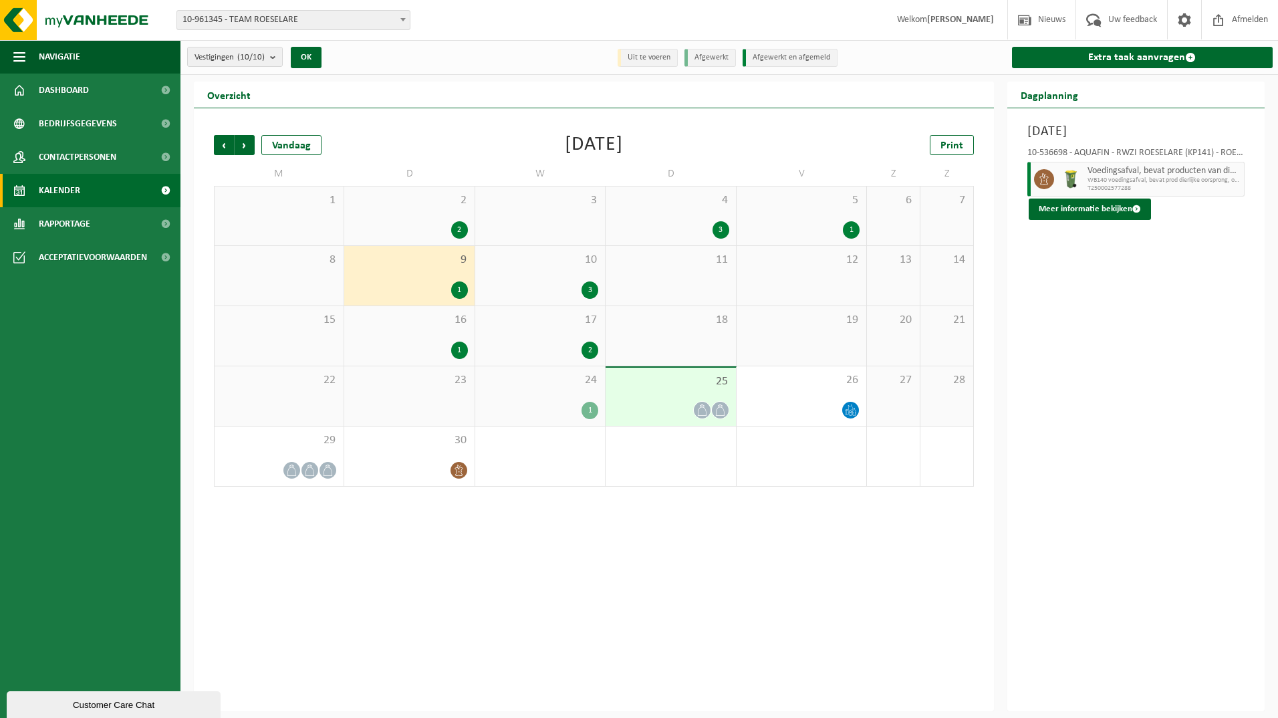
click at [592, 286] on div "3" at bounding box center [590, 289] width 17 height 17
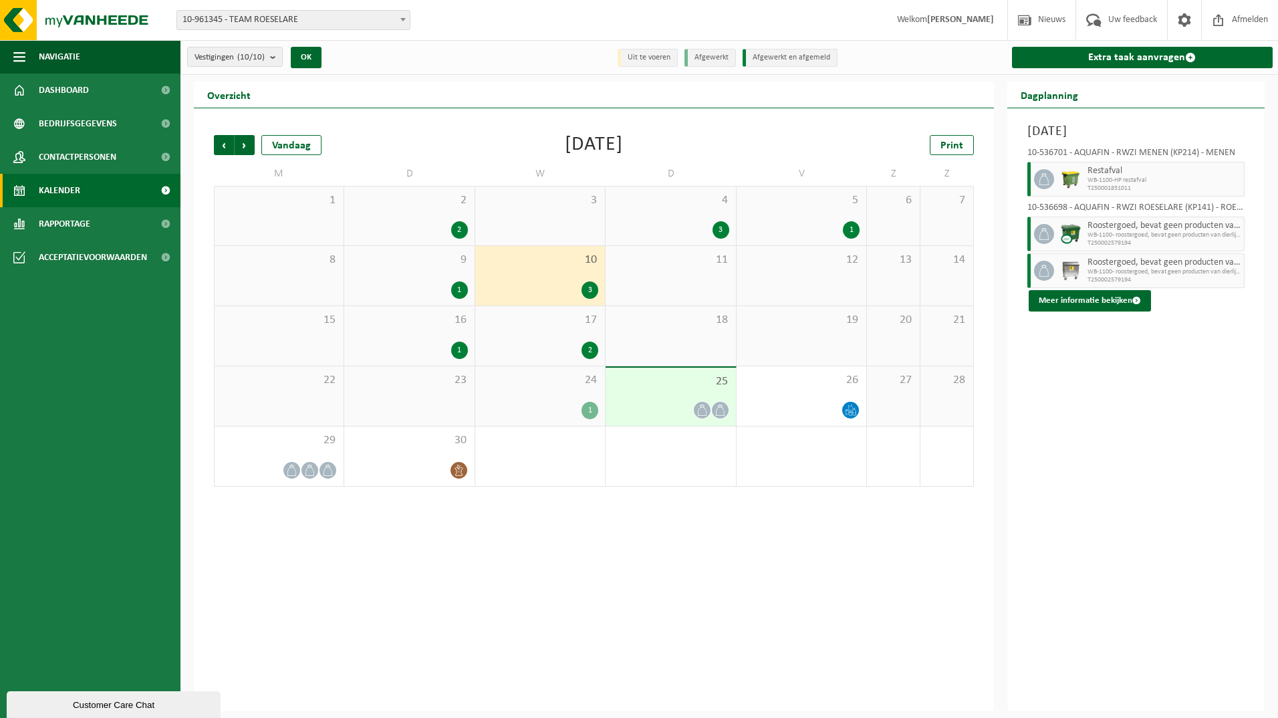
click at [459, 352] on div "1" at bounding box center [459, 350] width 17 height 17
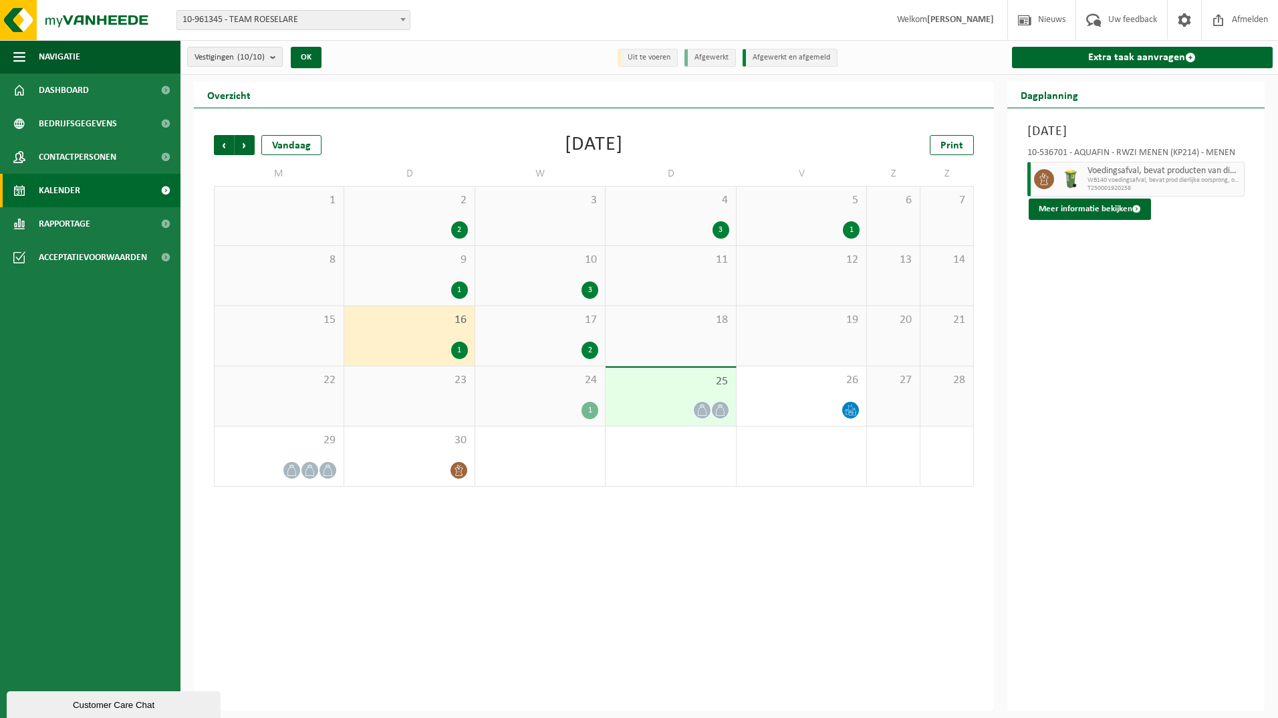
click at [596, 348] on div "2" at bounding box center [590, 350] width 17 height 17
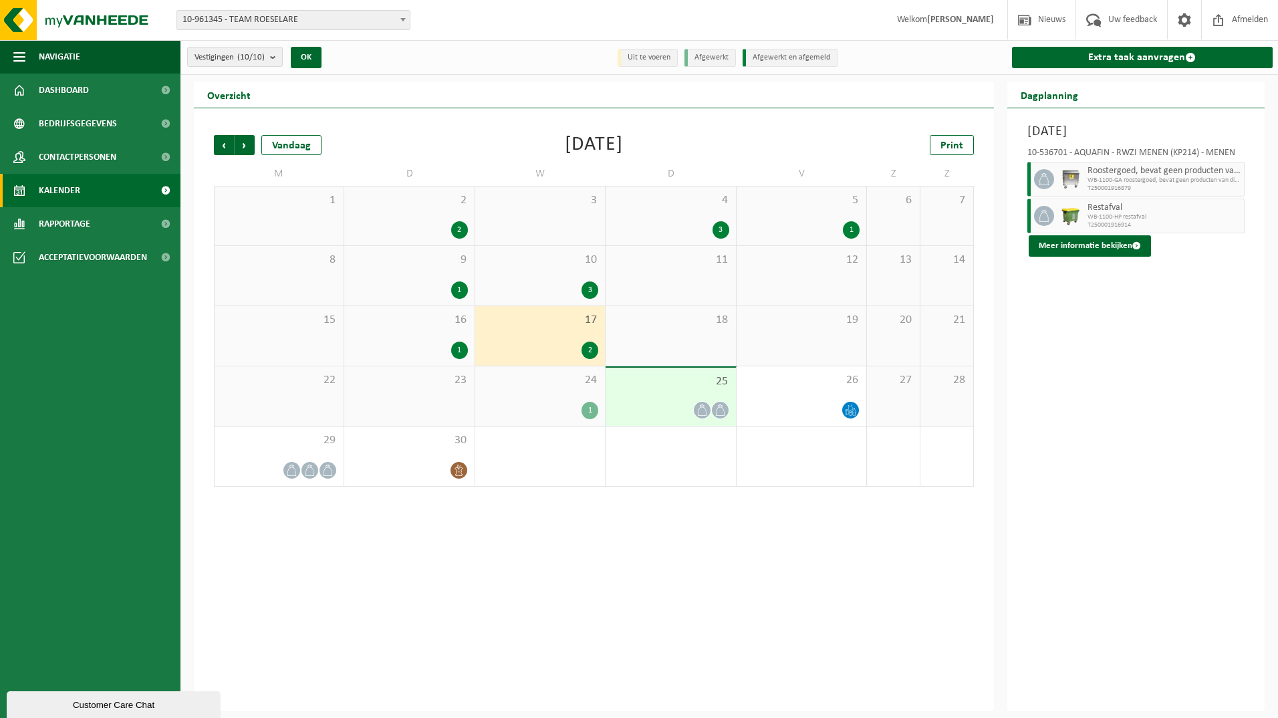
click at [588, 411] on div "1" at bounding box center [590, 410] width 17 height 17
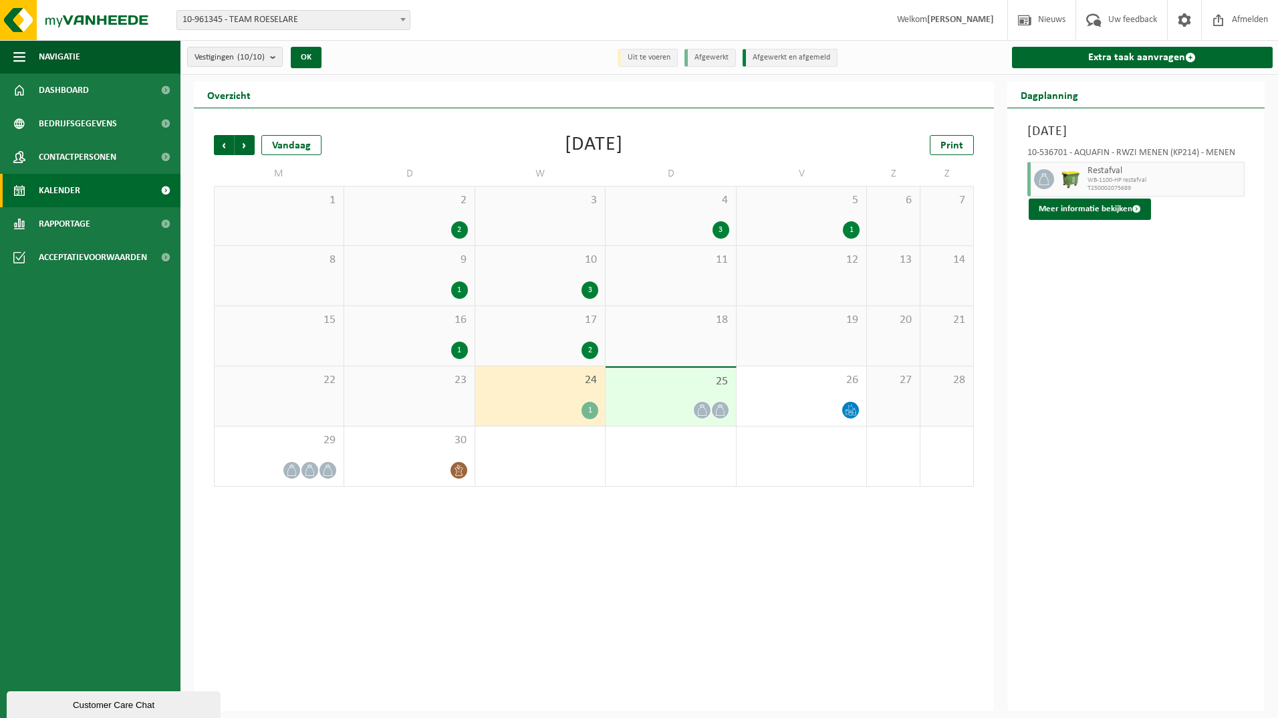
click at [709, 409] on span at bounding box center [702, 410] width 17 height 17
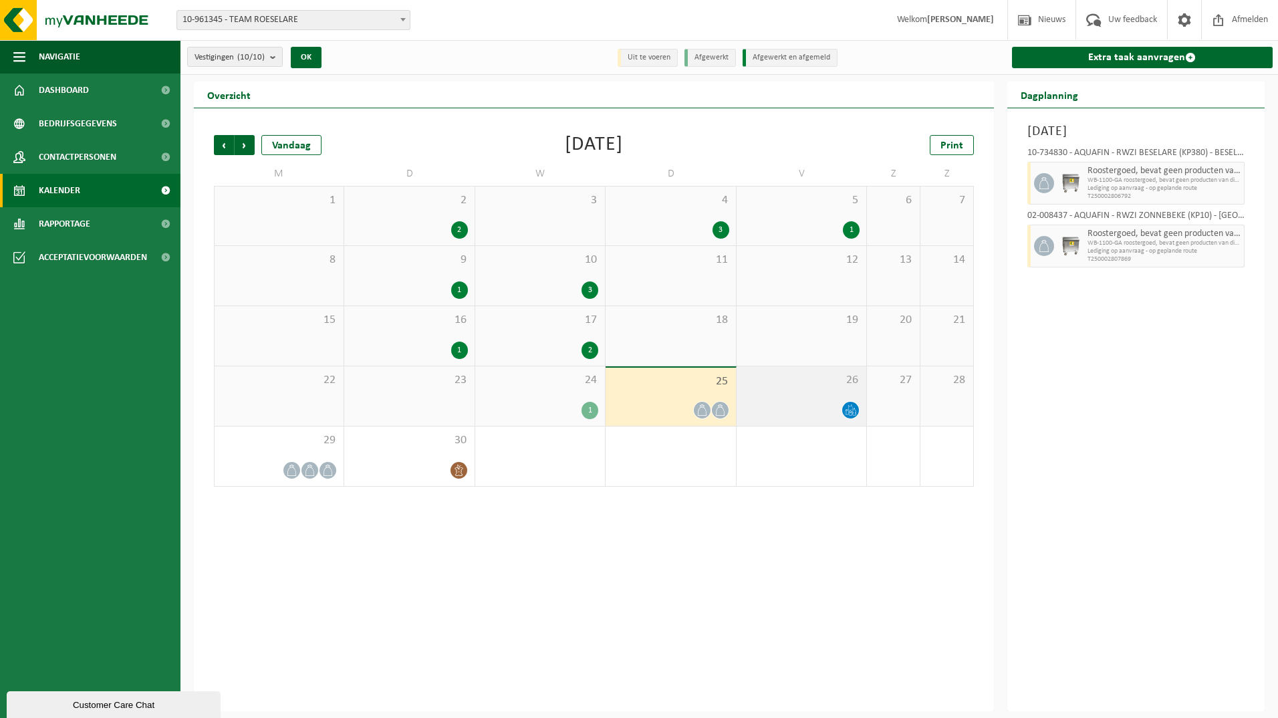
click at [855, 413] on icon at bounding box center [850, 410] width 11 height 11
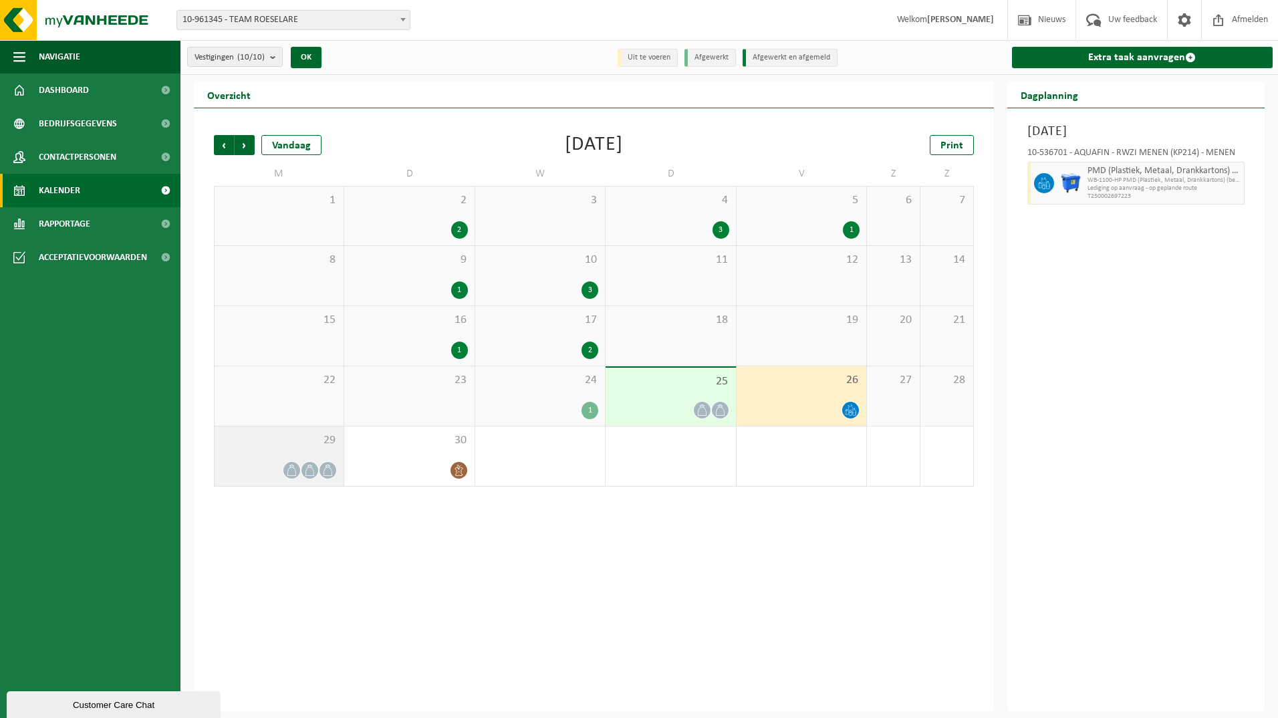
click at [300, 469] on span at bounding box center [291, 470] width 17 height 17
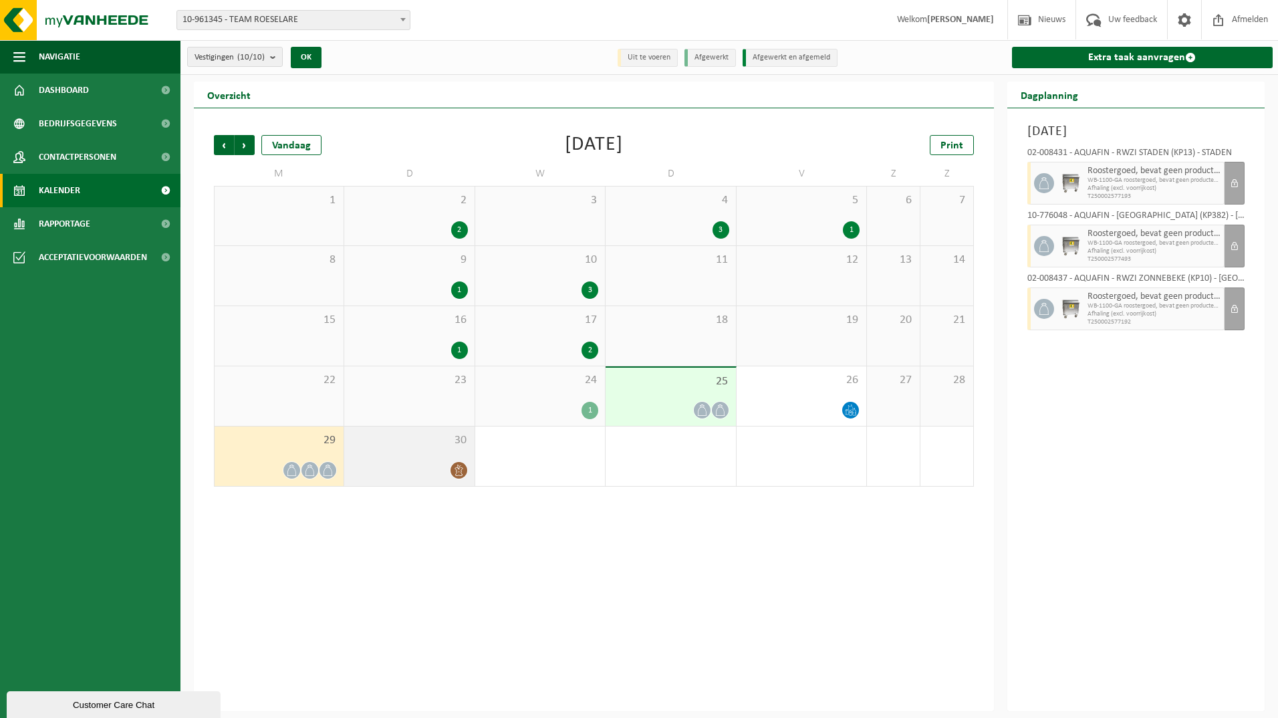
click at [461, 471] on icon at bounding box center [459, 470] width 8 height 11
